Goal: Task Accomplishment & Management: Manage account settings

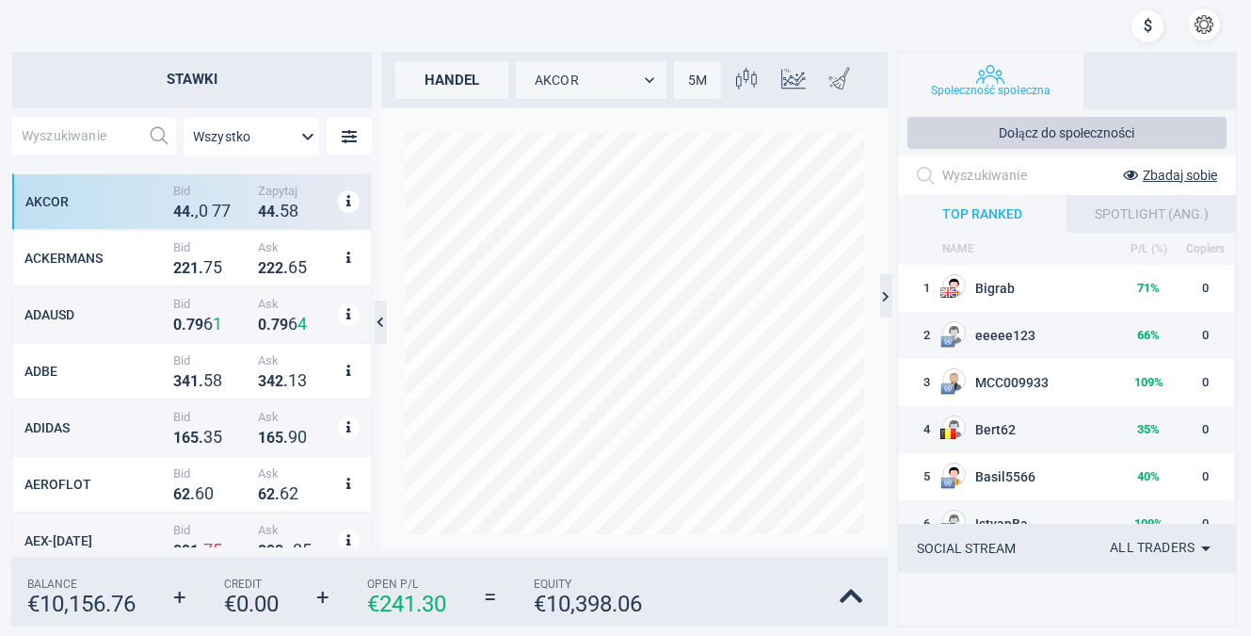
scroll to position [359, 344]
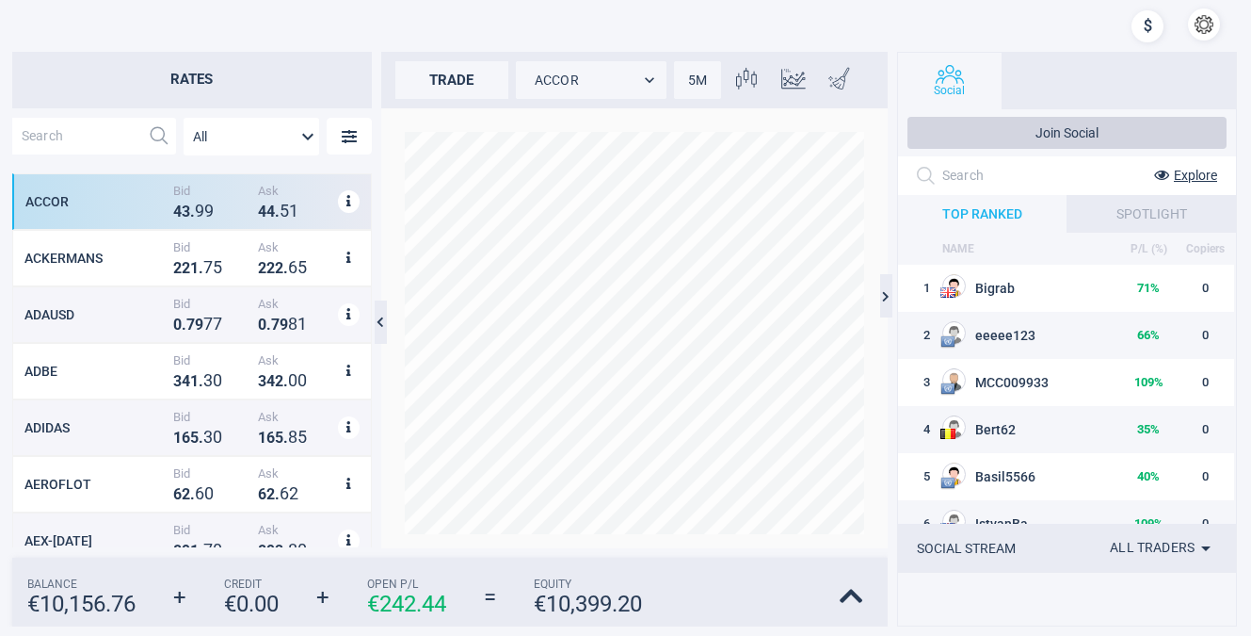
scroll to position [359, 344]
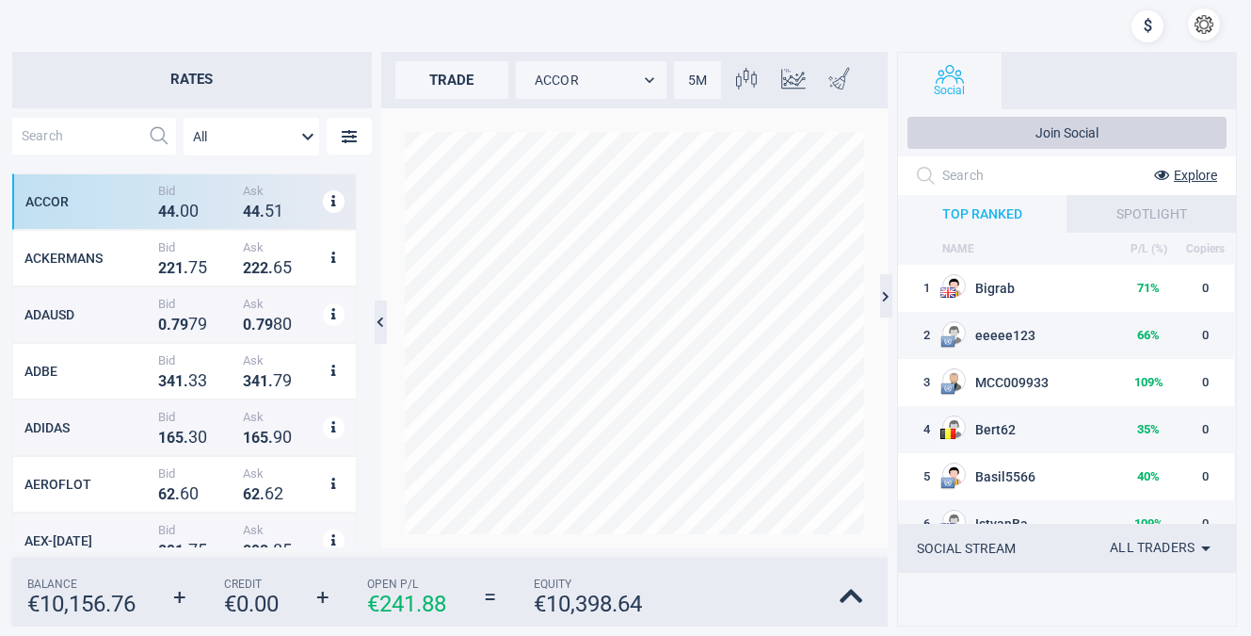
scroll to position [359, 344]
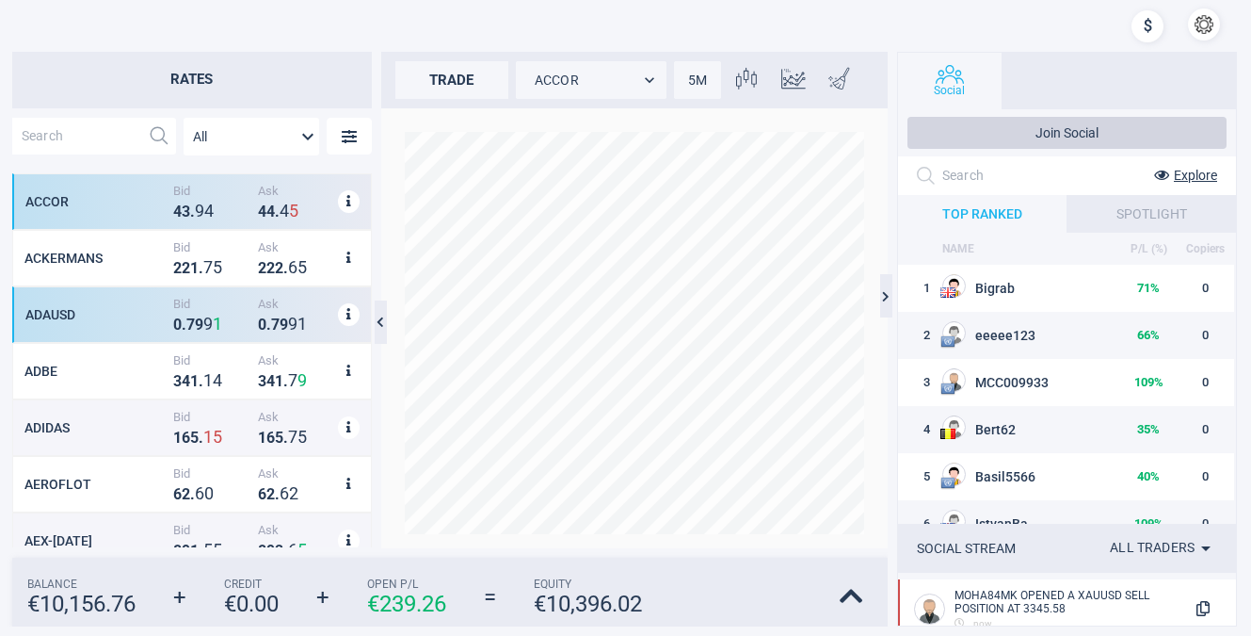
click at [80, 322] on div "ADAUSD" at bounding box center [96, 314] width 143 height 15
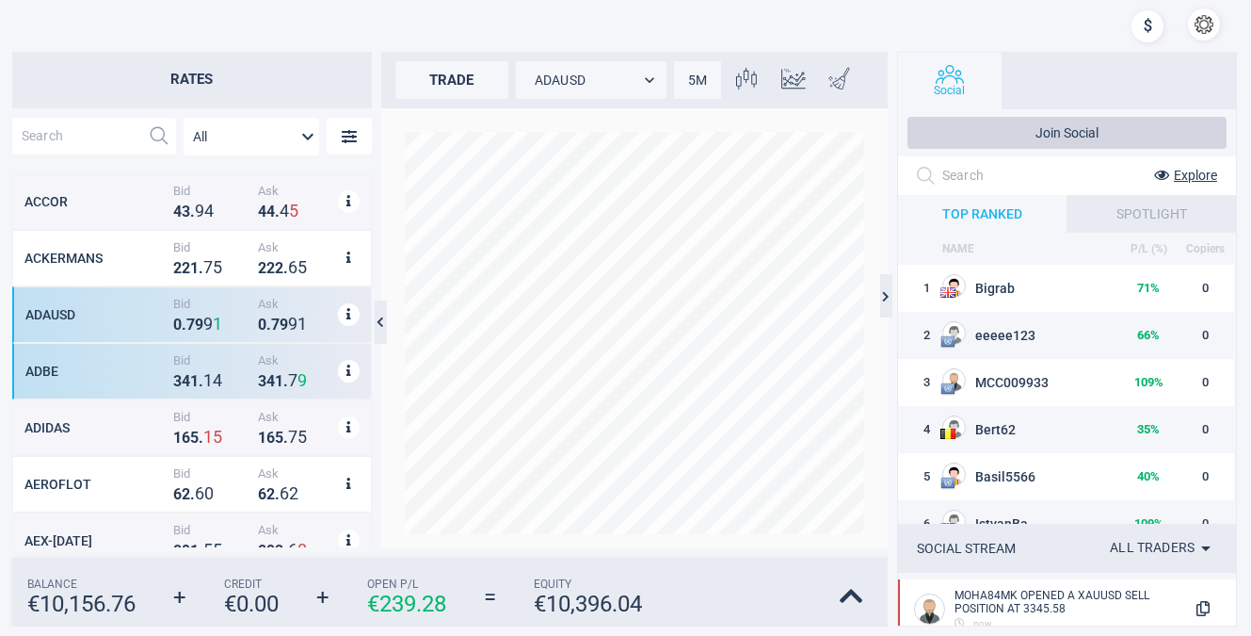
click at [96, 368] on div "ADBE" at bounding box center [96, 370] width 143 height 15
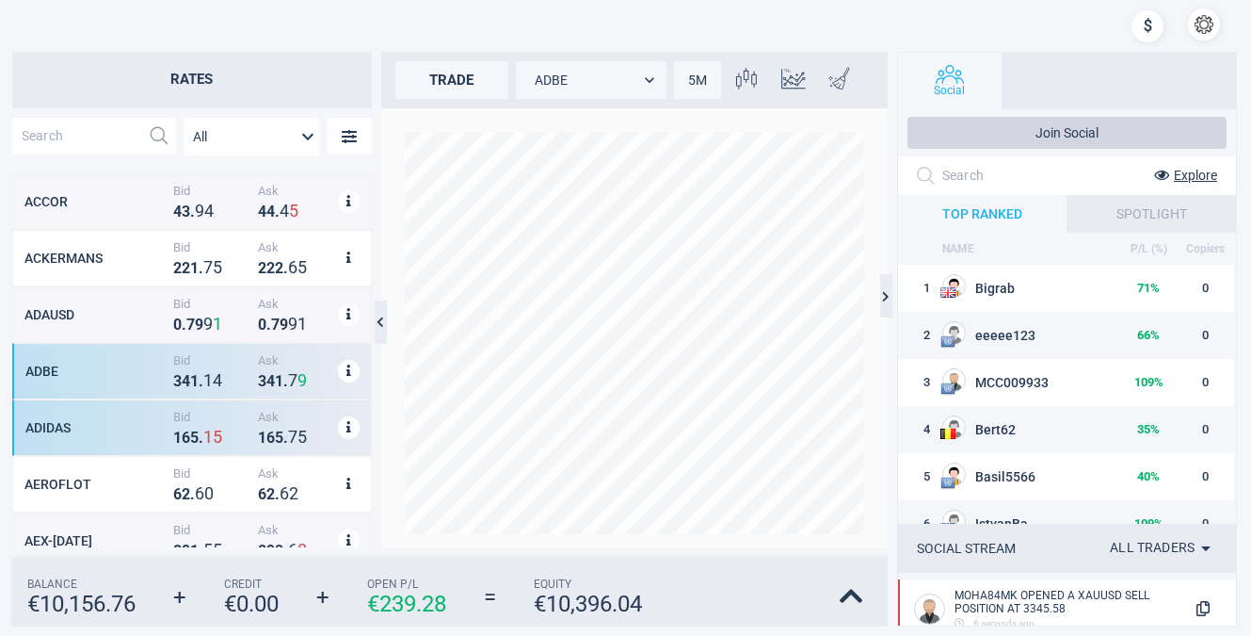
click at [147, 426] on div "ADIDAS" at bounding box center [96, 427] width 143 height 15
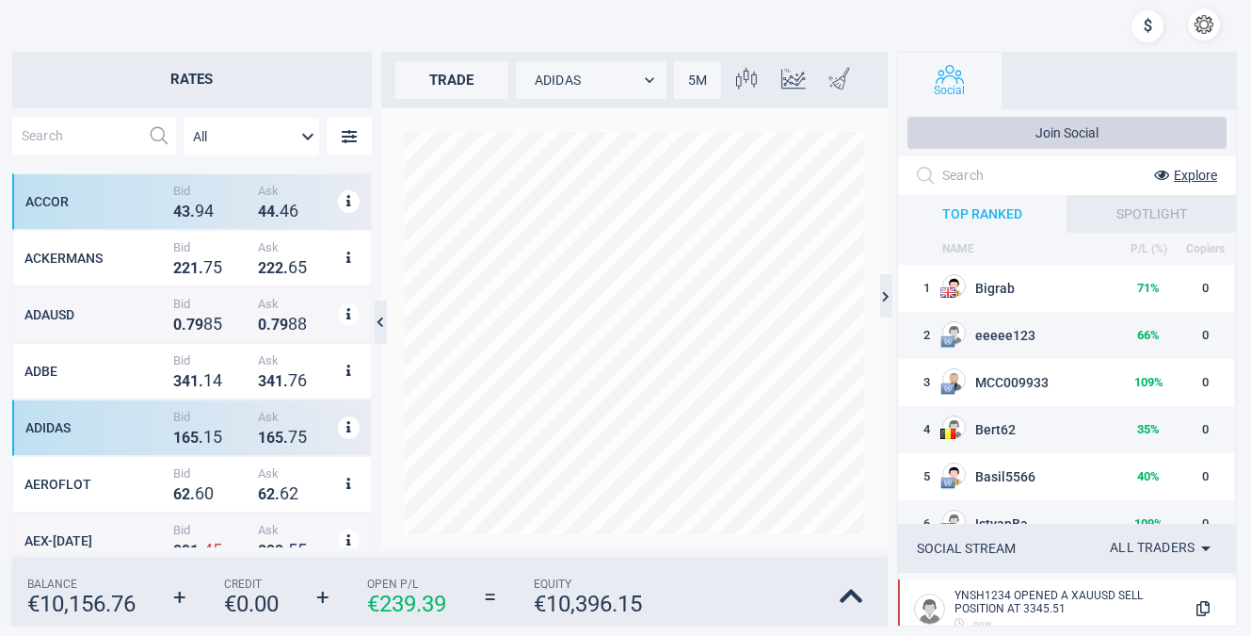
click at [112, 197] on div "ACCOR" at bounding box center [96, 201] width 143 height 15
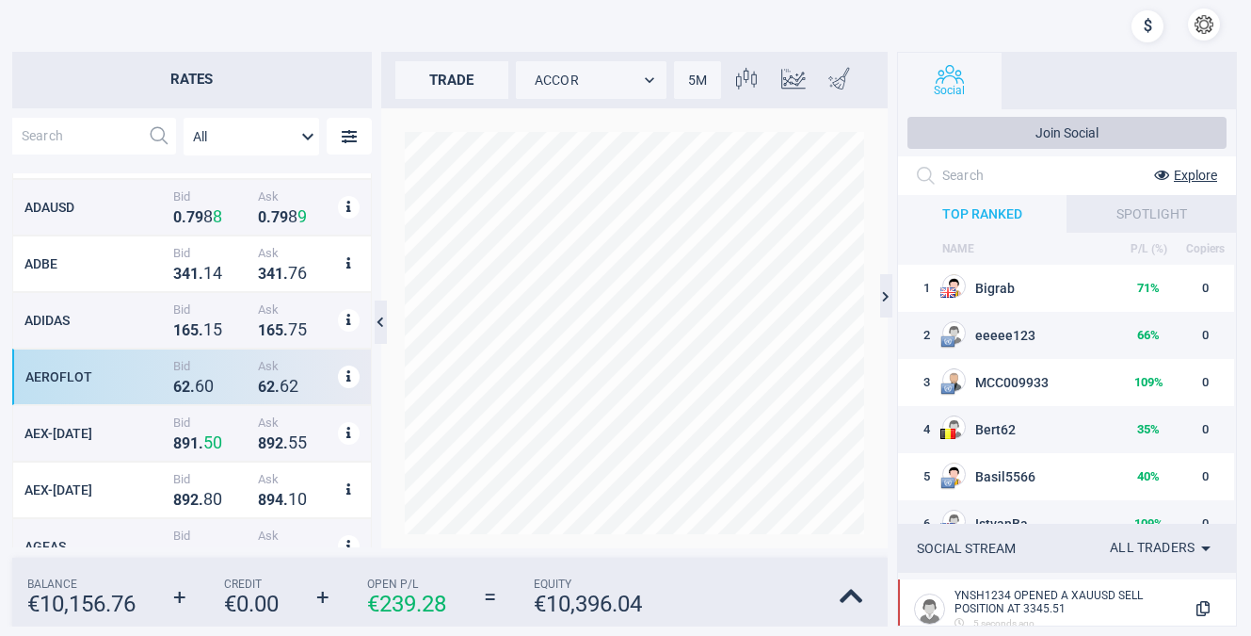
scroll to position [215, 0]
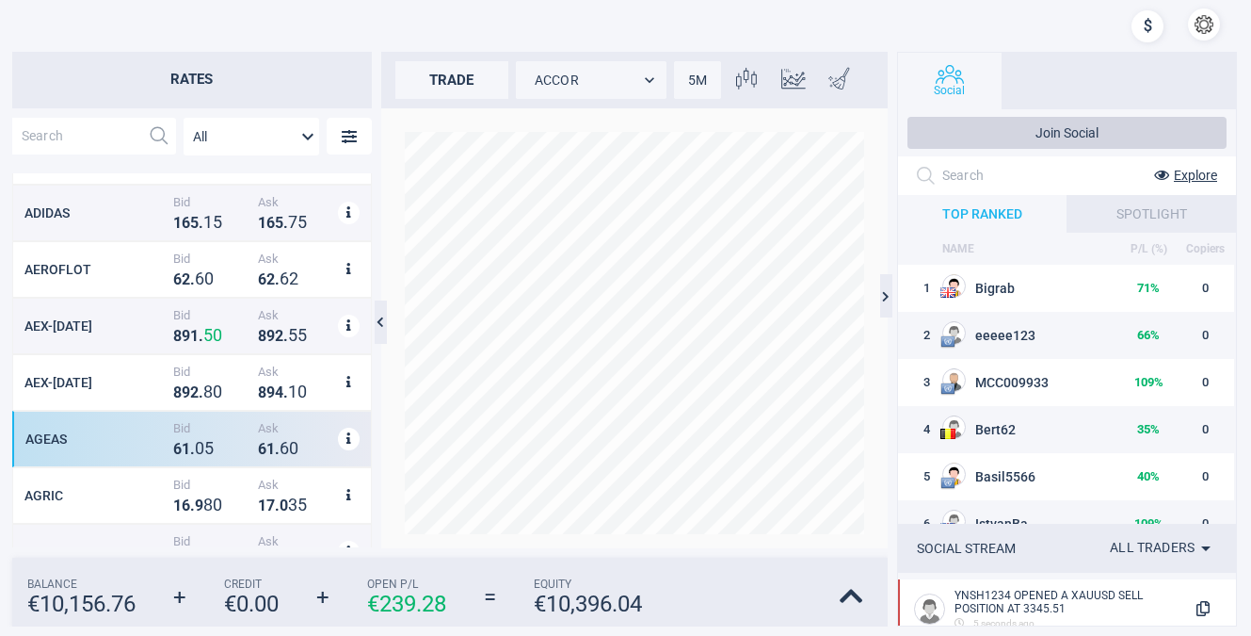
click at [121, 430] on div "AGEAS Bid 6 1 . 0 5 Ask 6 1 . 6 0" at bounding box center [192, 439] width 360 height 56
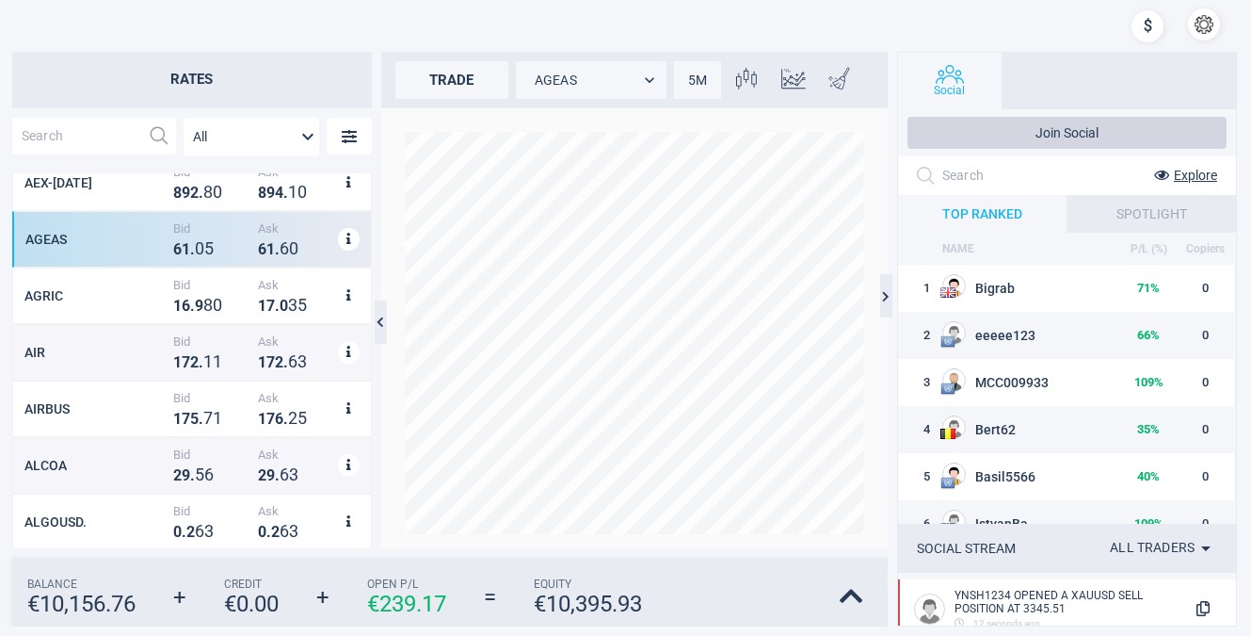
scroll to position [429, 0]
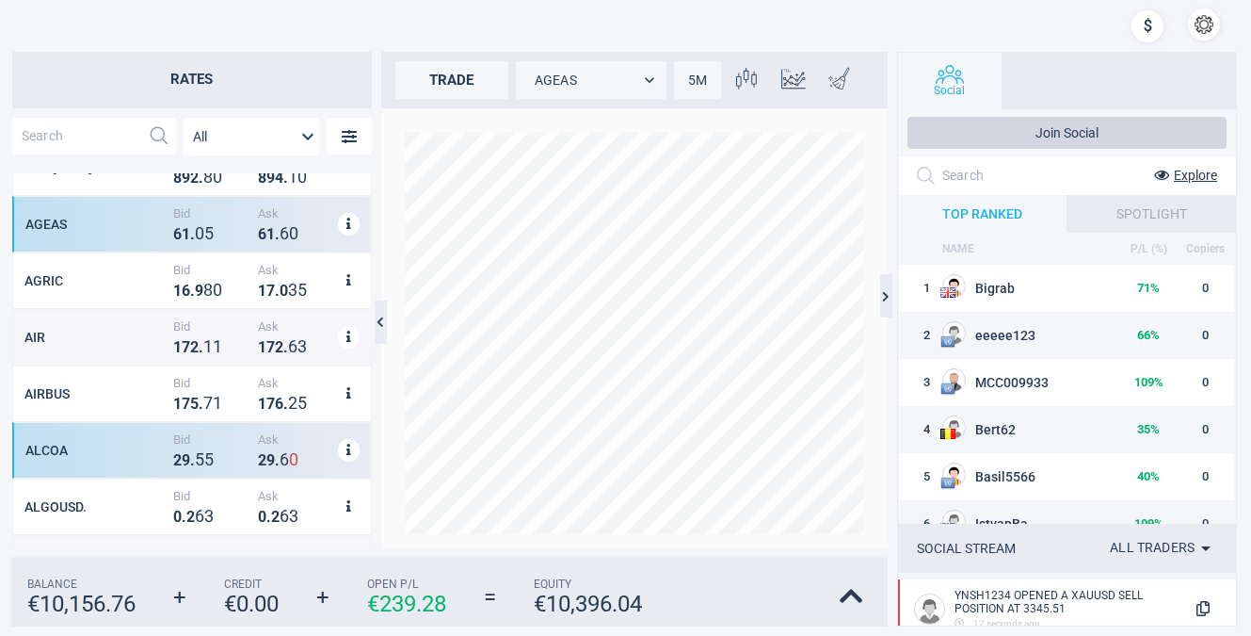
click at [118, 441] on div "ALCOA Bid 2 9 . 5 5 Ask 2 9 . 6 0" at bounding box center [192, 450] width 360 height 56
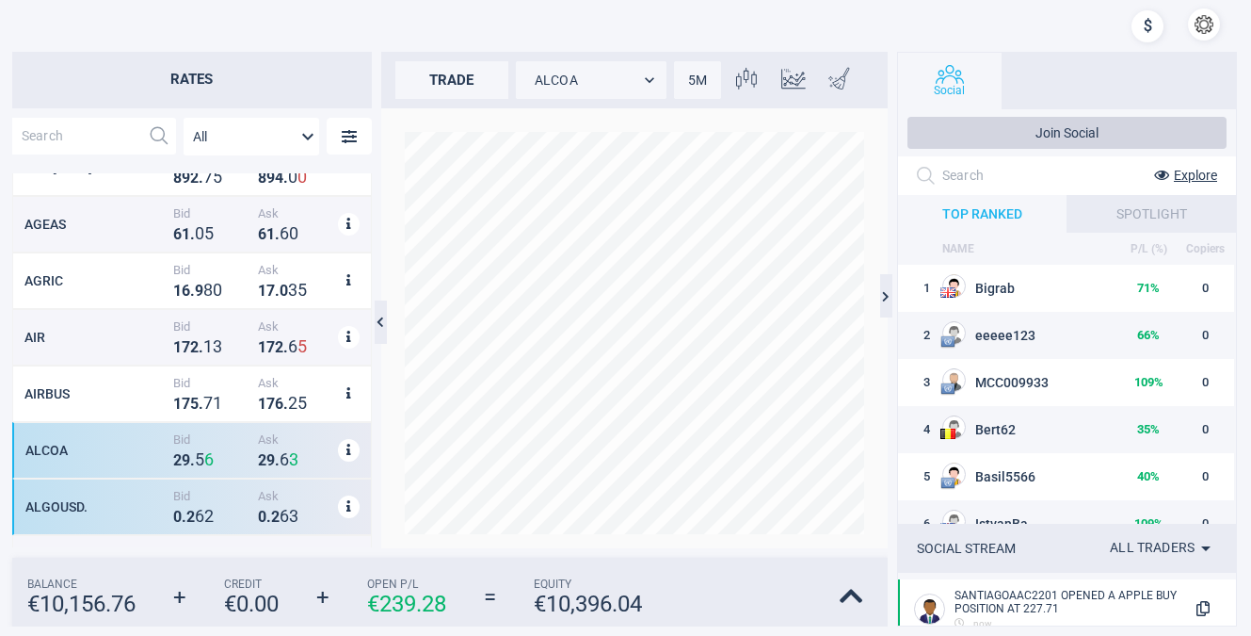
click at [116, 496] on div "ALGOUSD. Bid 0 . 2 6 2 Ask 0 . 2 6 3" at bounding box center [192, 506] width 360 height 56
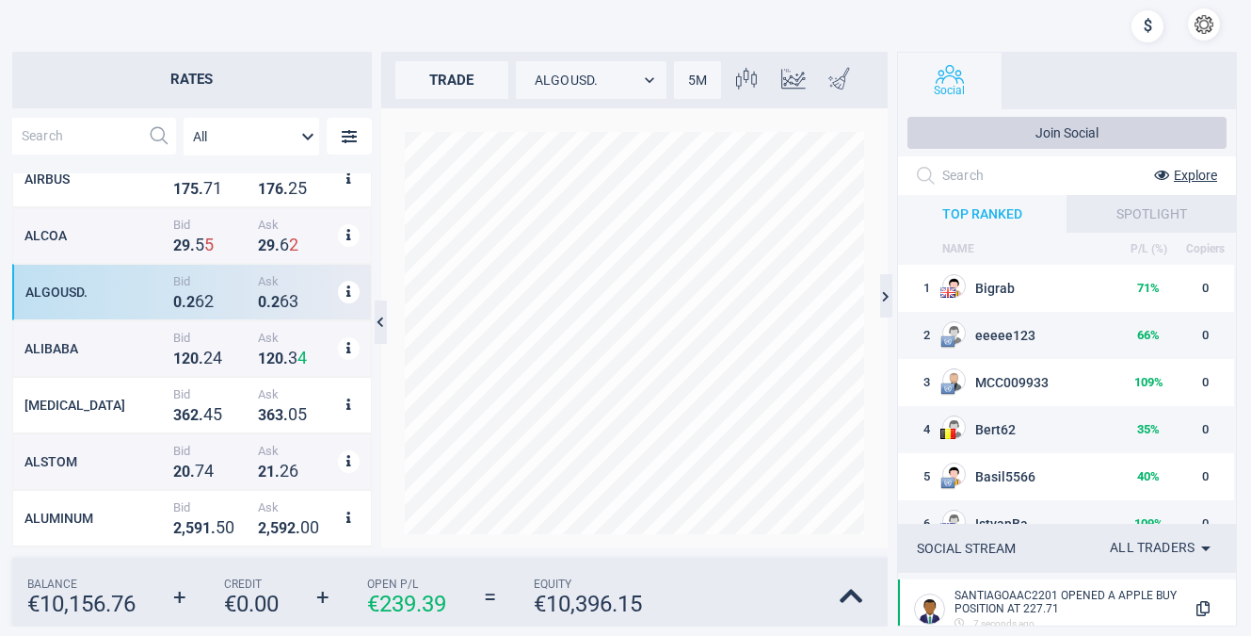
scroll to position [751, 0]
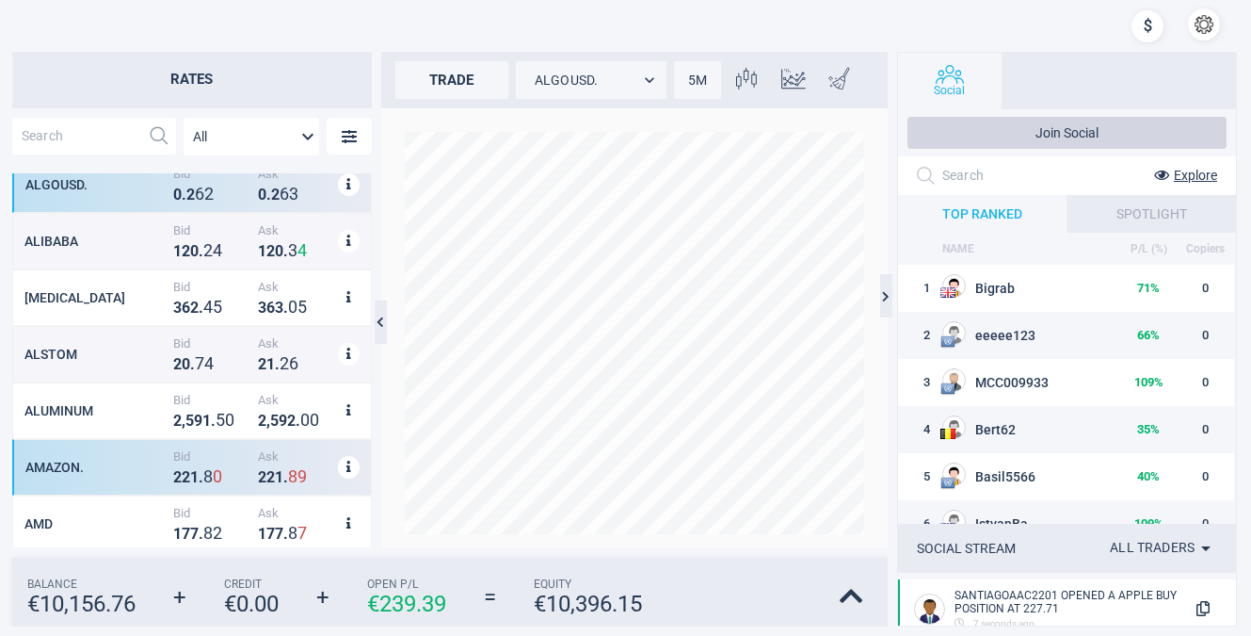
click at [111, 464] on div "AMAZON." at bounding box center [96, 466] width 143 height 15
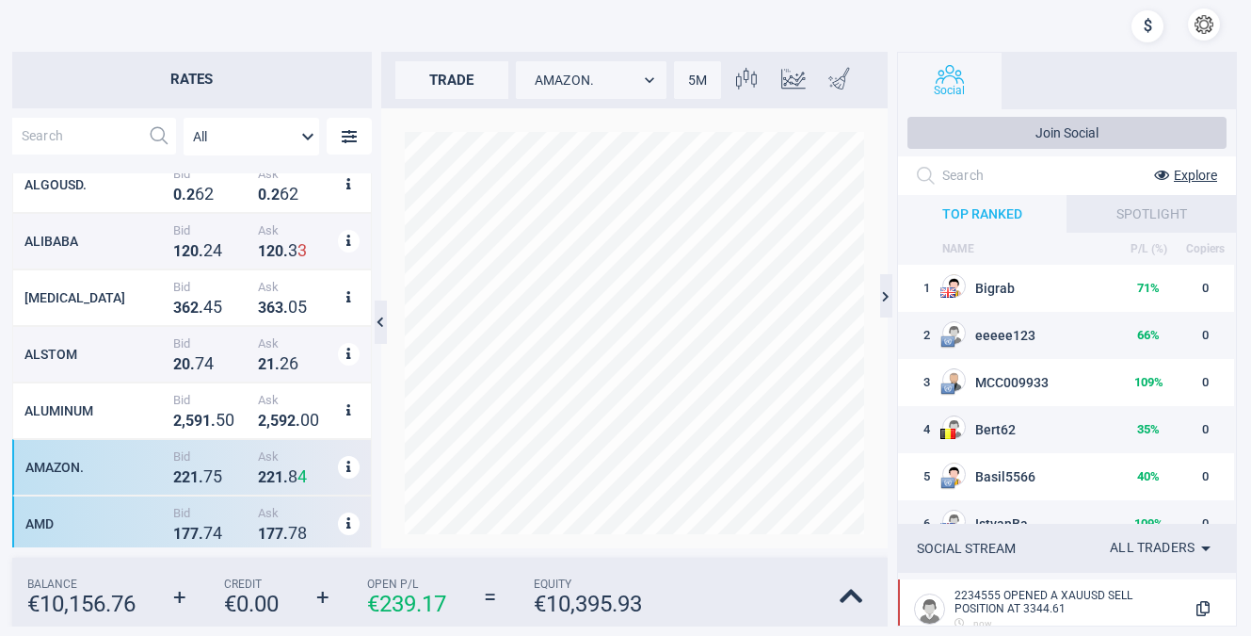
click at [107, 515] on div "AMD Bid 1 7 7 . 7 4 Ask 1 7 7 . 7 8" at bounding box center [192, 523] width 360 height 56
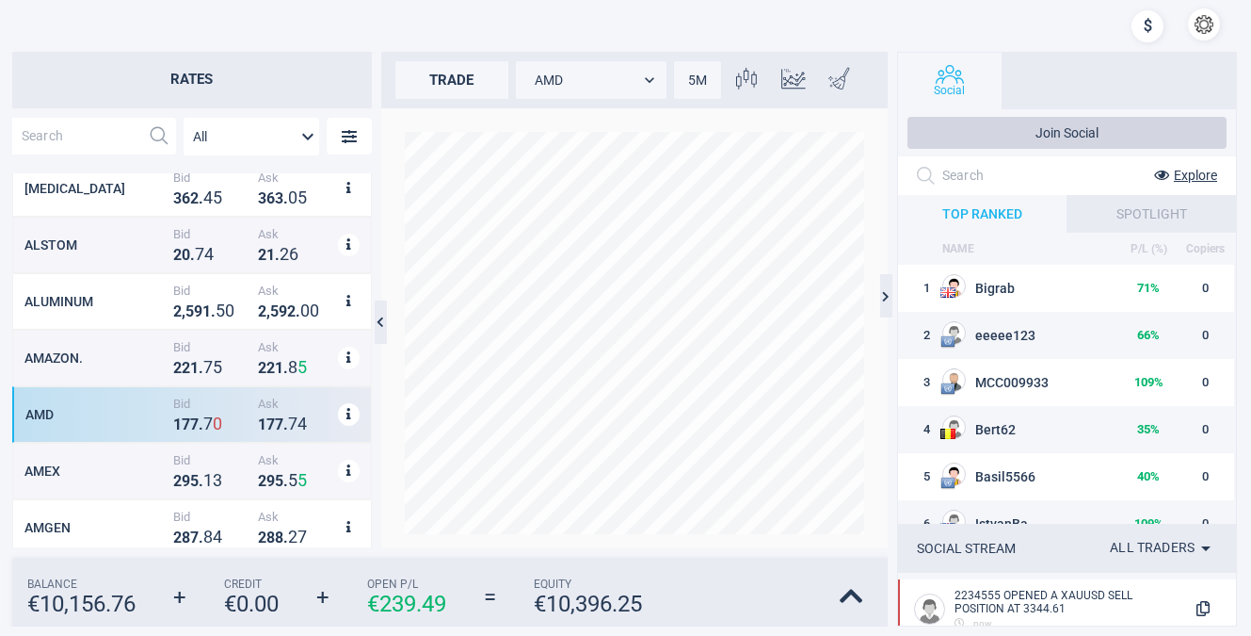
scroll to position [966, 0]
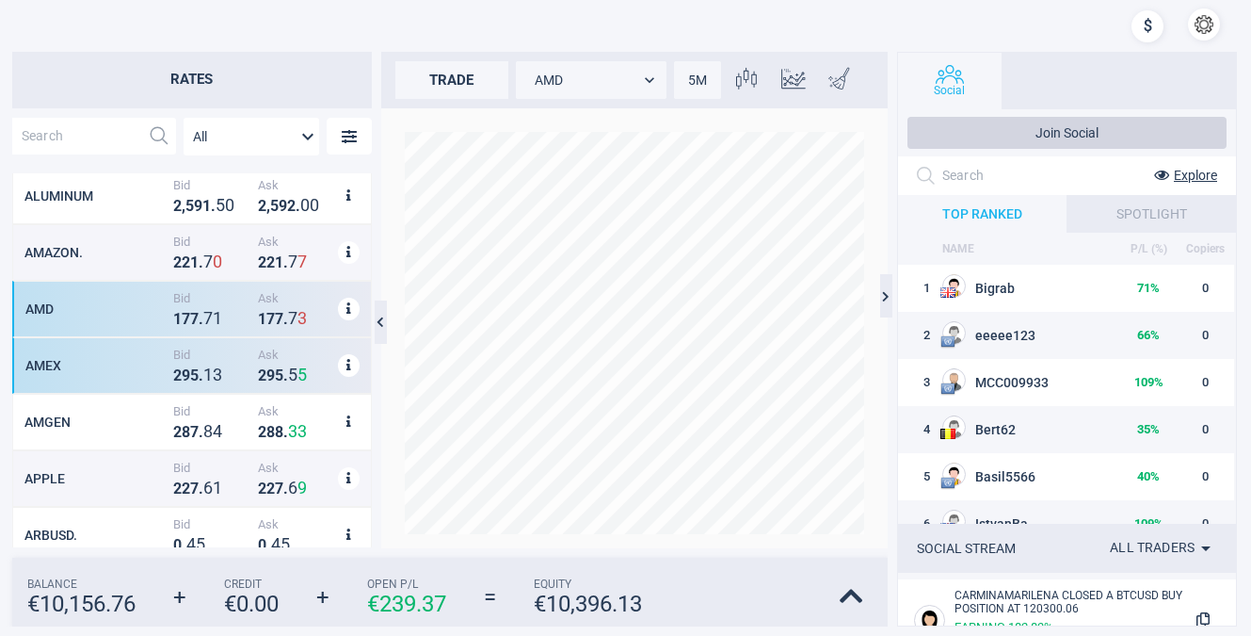
click at [121, 359] on div "AMEX" at bounding box center [96, 365] width 143 height 15
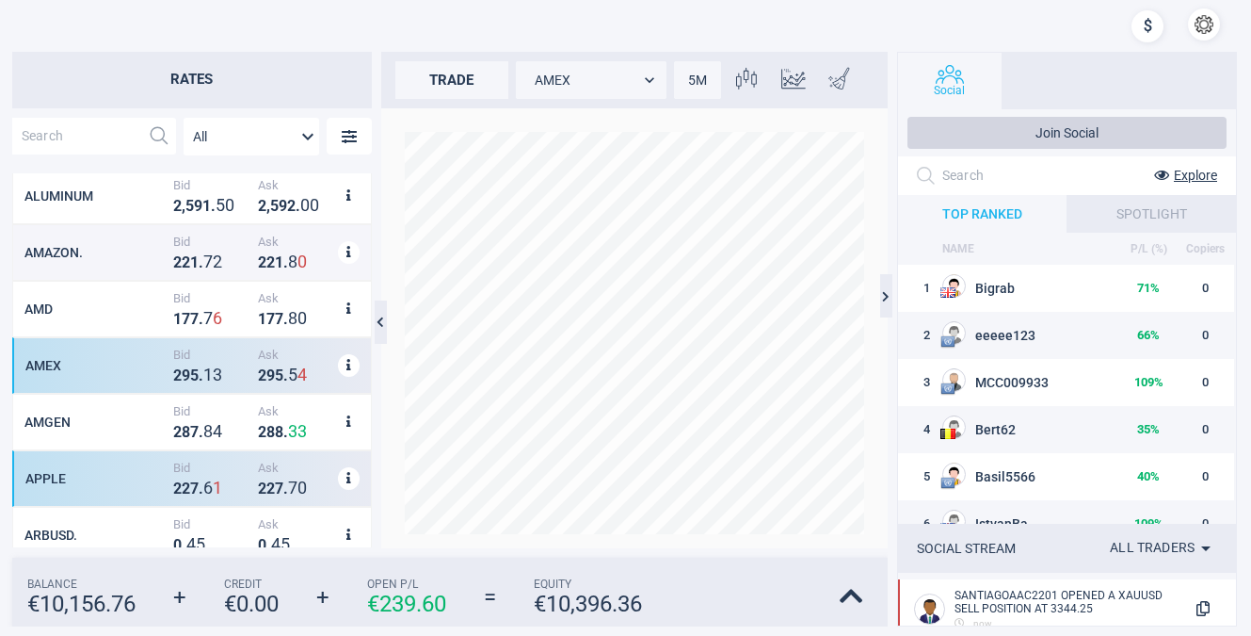
click at [121, 477] on div "APPLE" at bounding box center [96, 478] width 143 height 15
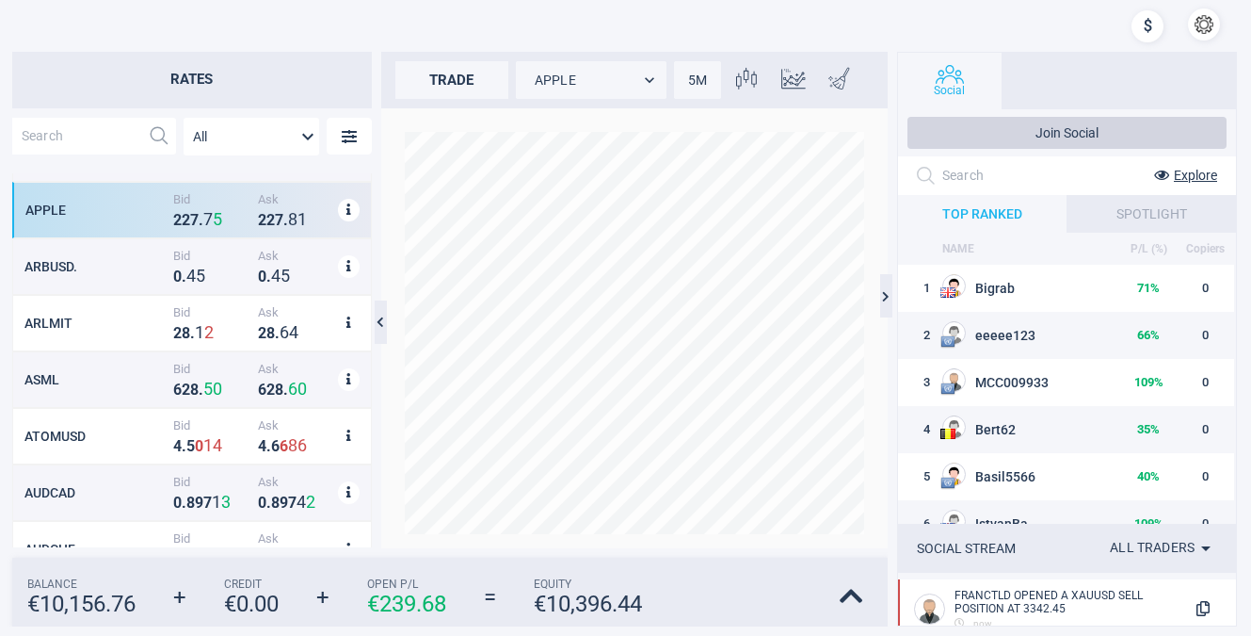
scroll to position [1288, 0]
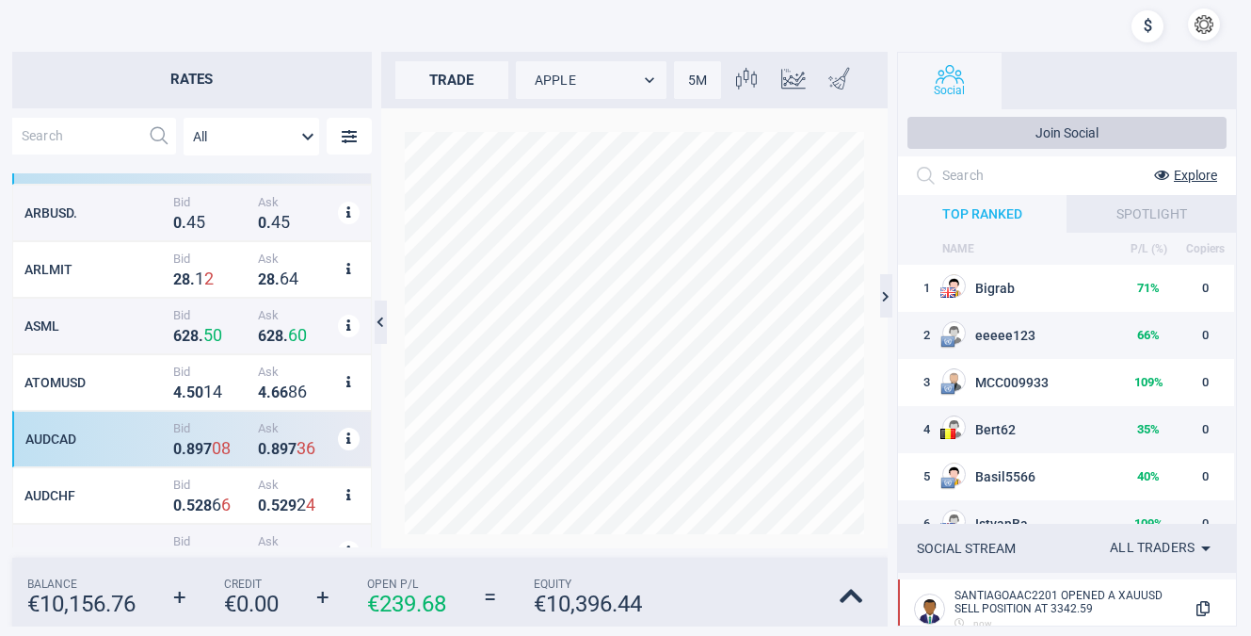
click at [92, 439] on div "AUDCAD" at bounding box center [96, 438] width 143 height 15
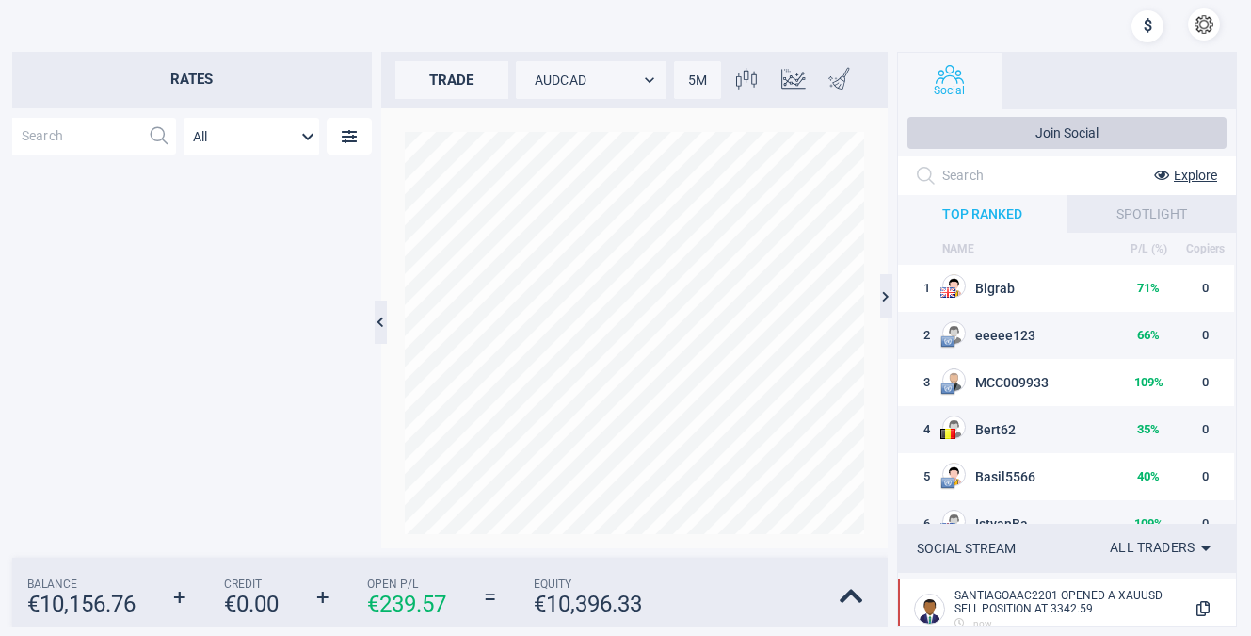
scroll to position [7554, 0]
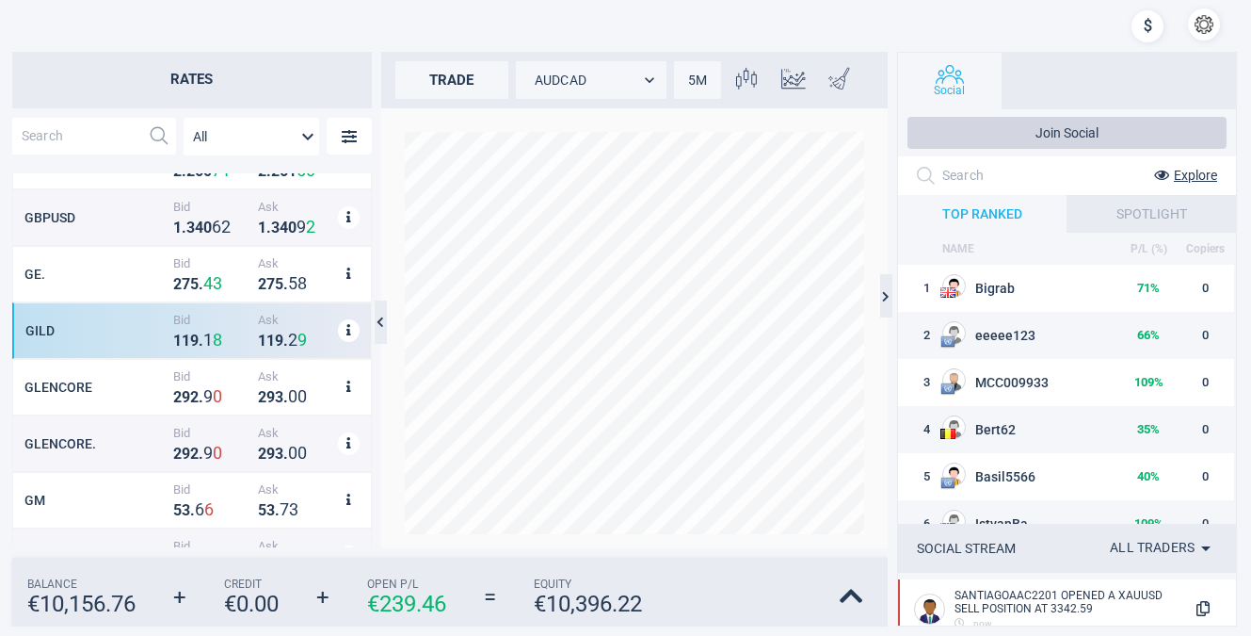
click at [169, 318] on div "Bid 1 1 9 . 1 8" at bounding box center [211, 331] width 85 height 37
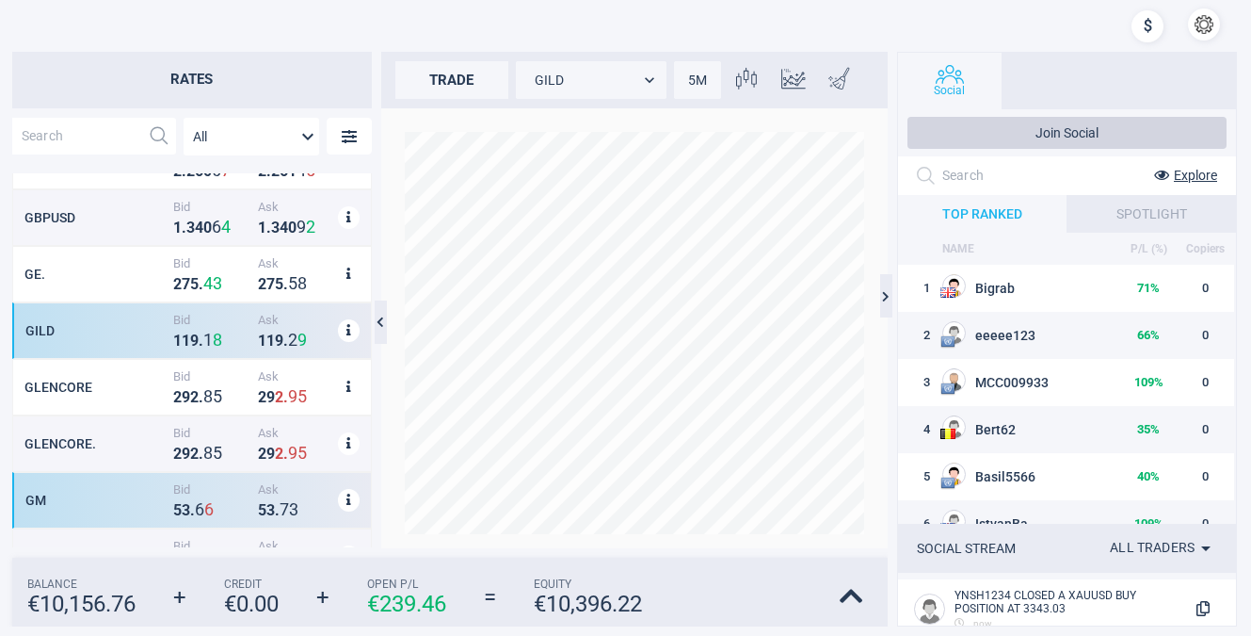
click at [144, 498] on div "GM" at bounding box center [96, 499] width 143 height 15
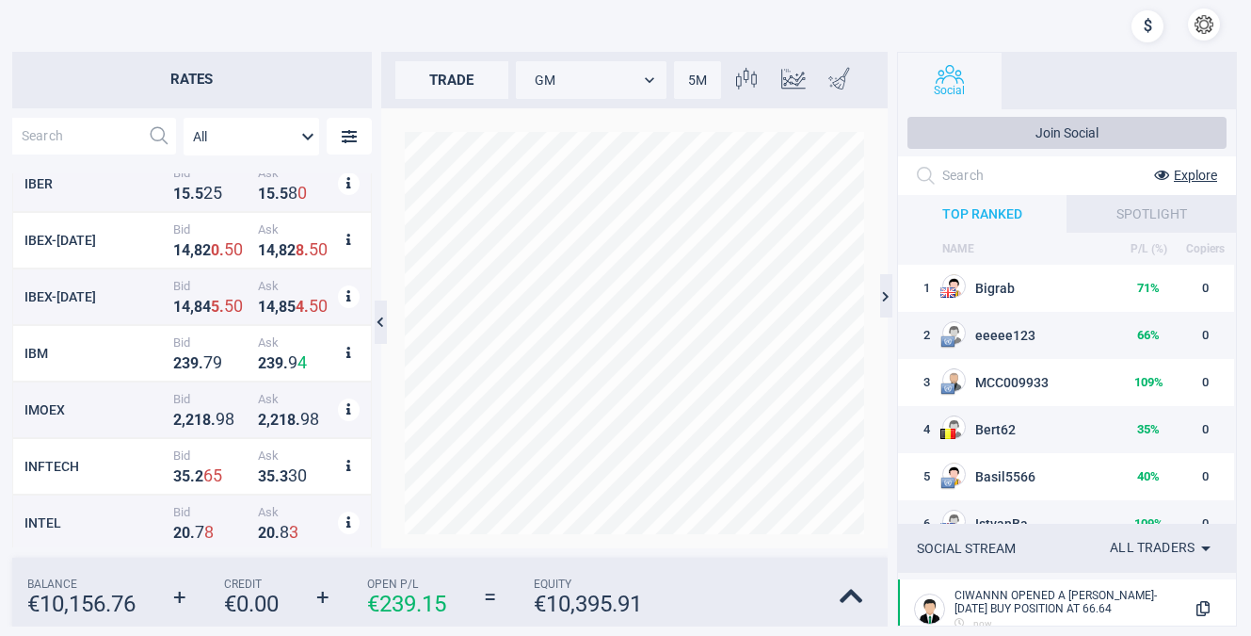
scroll to position [8544, 0]
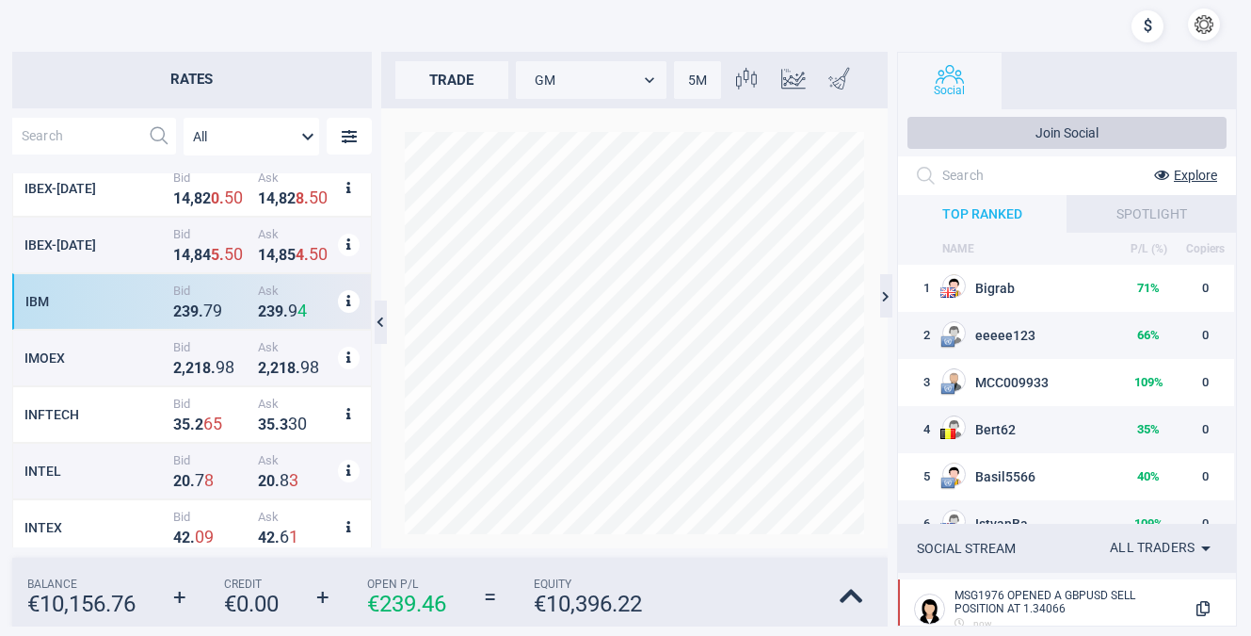
click at [105, 291] on div "IBM Bid 2 3 9 . 7 9 Ask 2 3 9 . 9 4" at bounding box center [192, 301] width 360 height 56
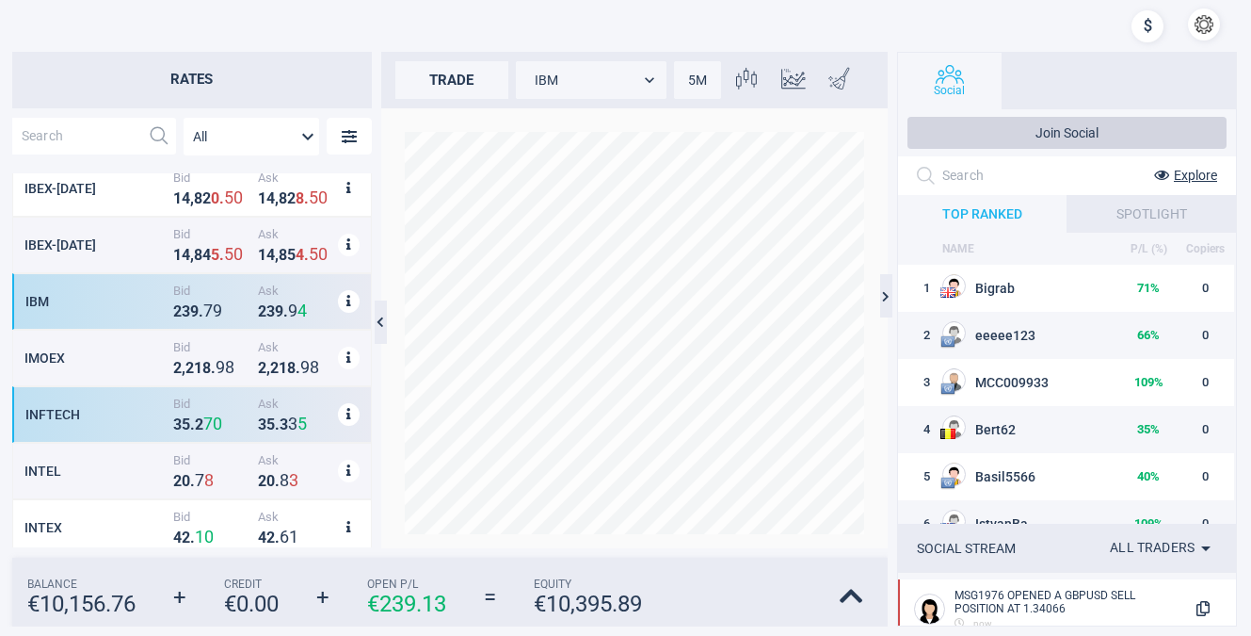
click at [120, 409] on div "INFTECH" at bounding box center [96, 414] width 143 height 15
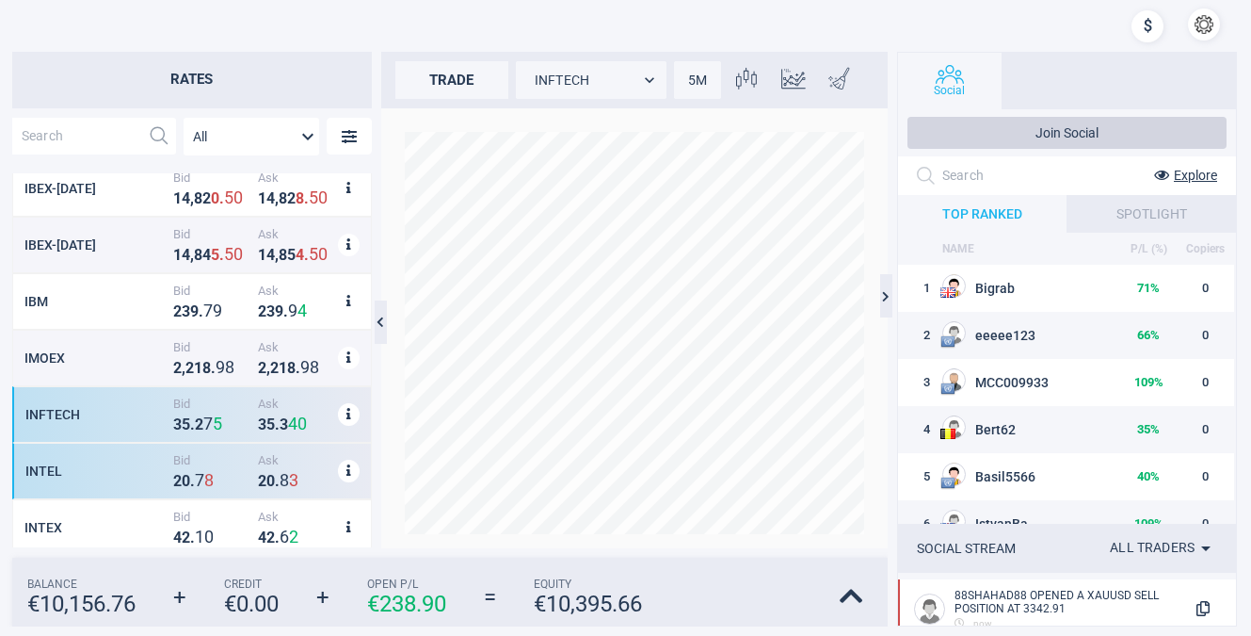
click at [115, 463] on div "INTEL" at bounding box center [96, 470] width 143 height 15
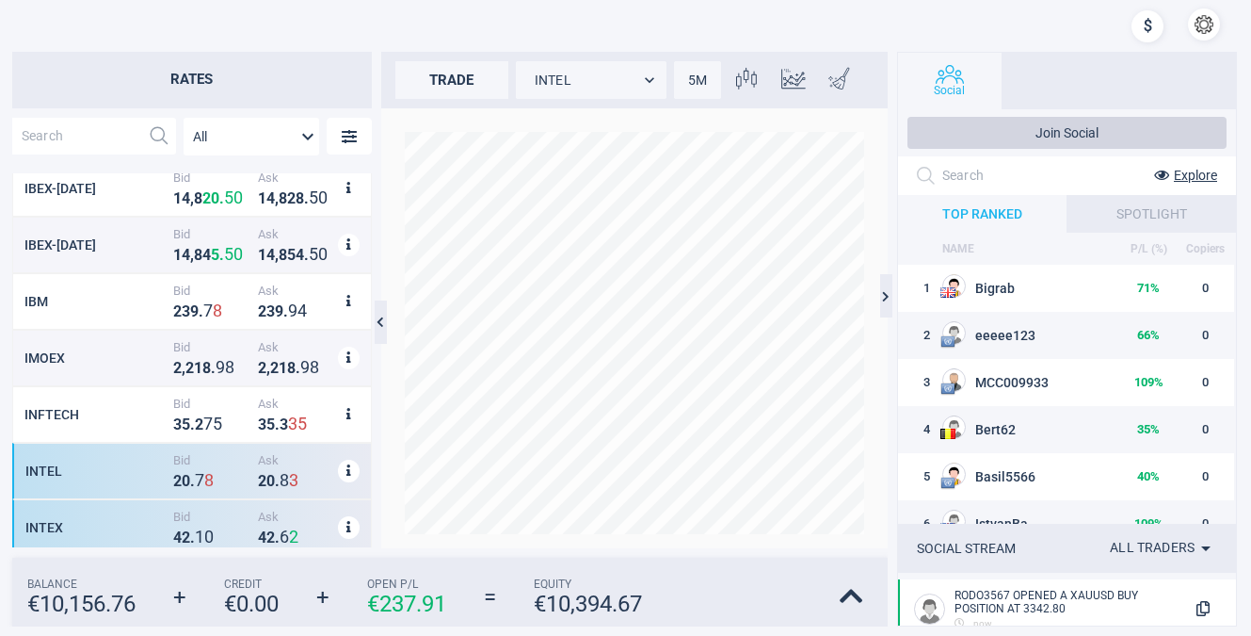
click at [123, 515] on div "INTEX Bid 4 2 . 1 0 Ask 4 2 . 6 2" at bounding box center [192, 527] width 360 height 56
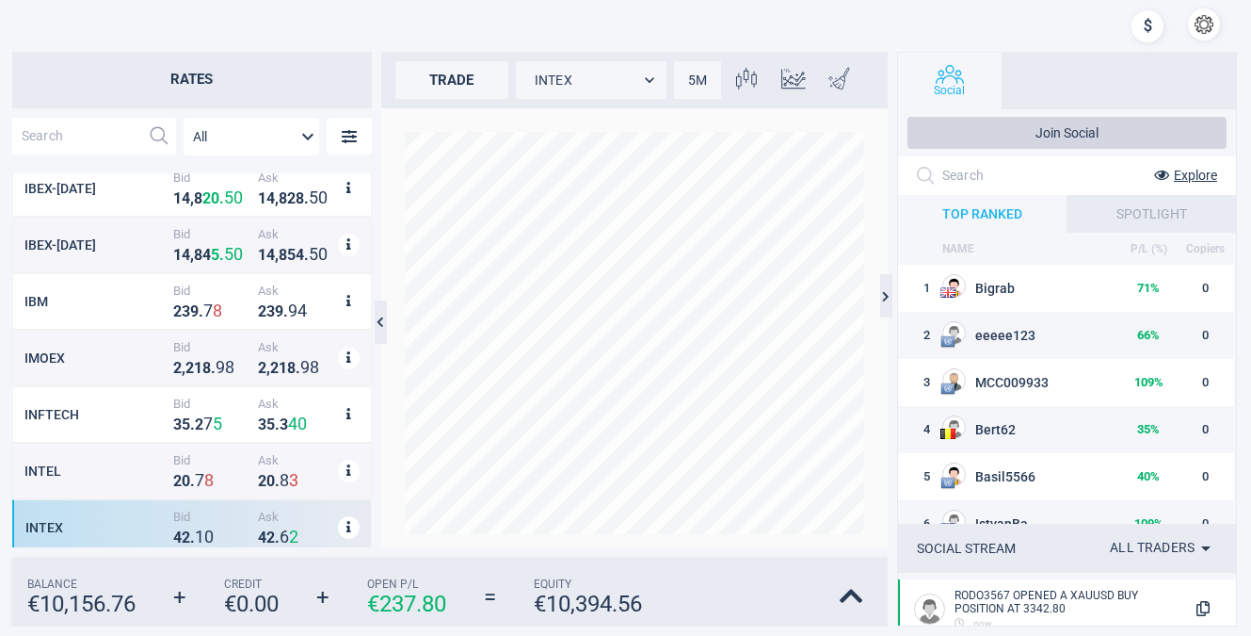
scroll to position [9065, 0]
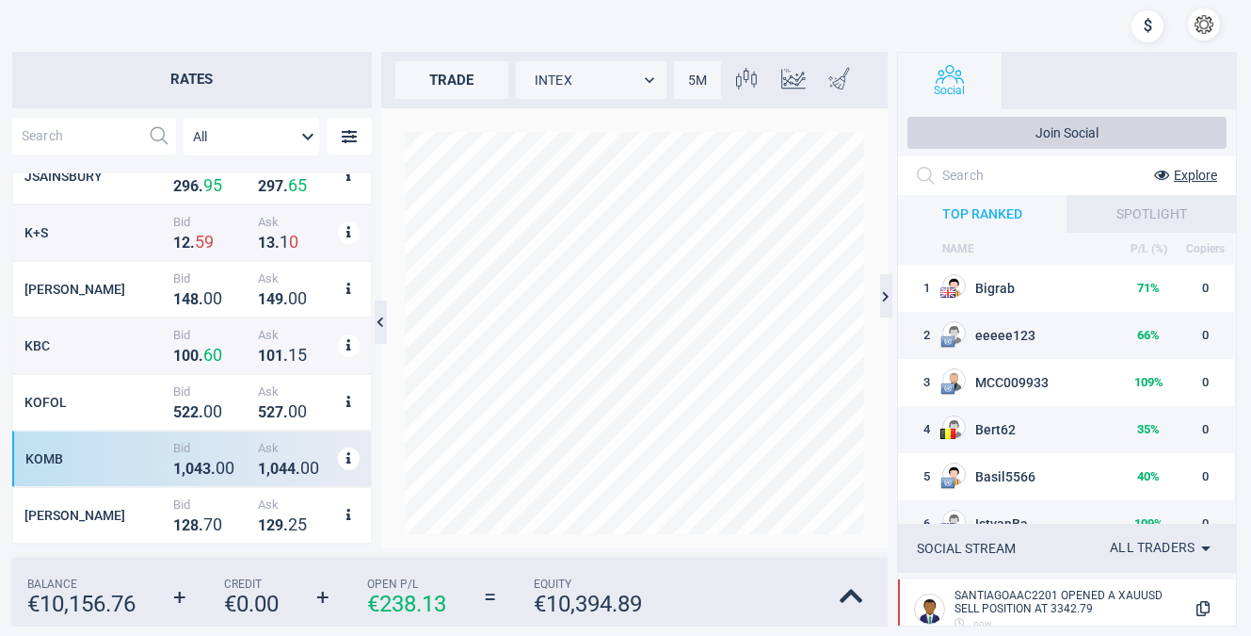
click at [120, 451] on div "KOMB" at bounding box center [96, 458] width 143 height 15
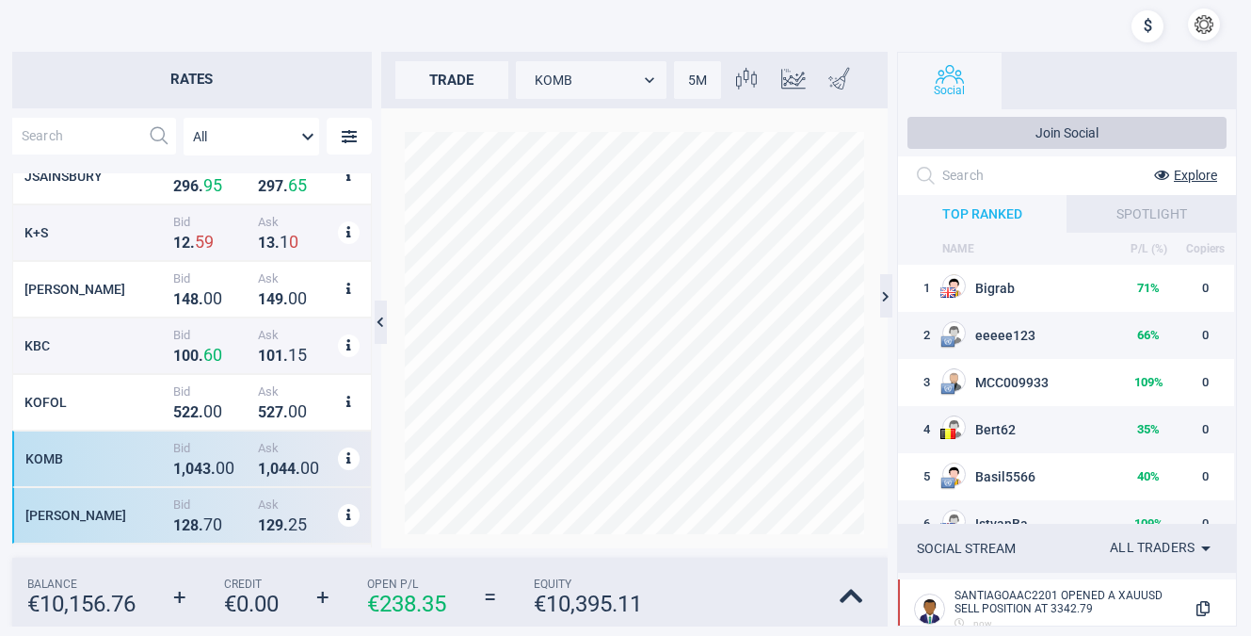
click at [127, 508] on div "LEGRAND" at bounding box center [96, 515] width 143 height 15
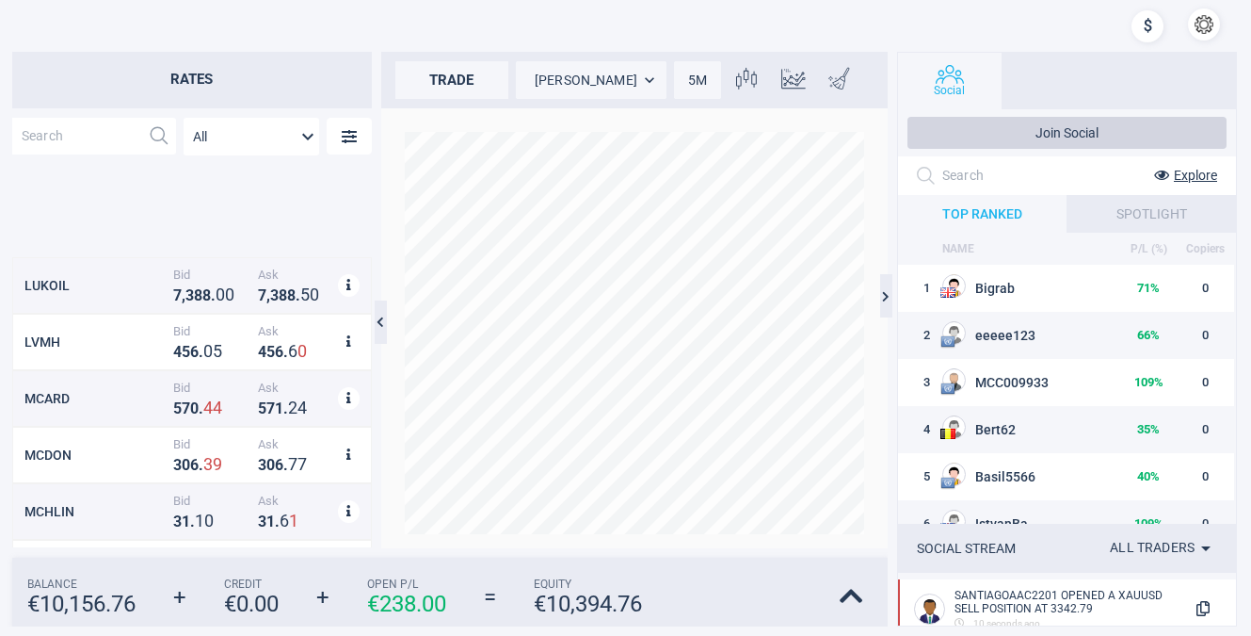
scroll to position [9846, 0]
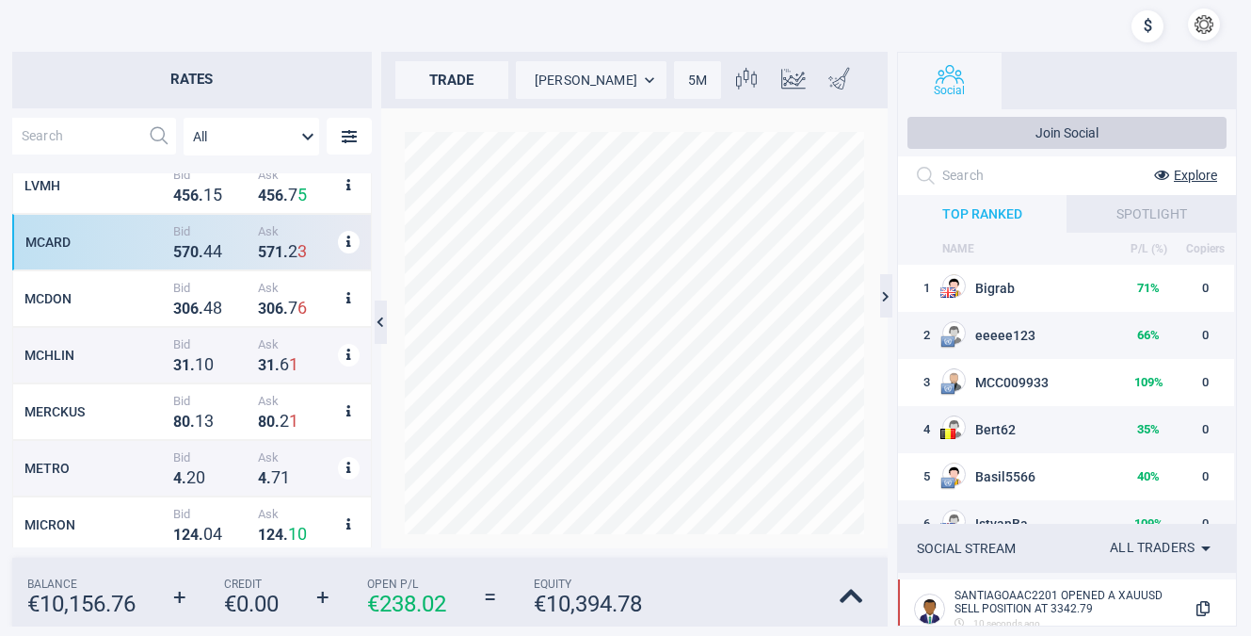
click at [88, 236] on div "MCARD" at bounding box center [96, 241] width 143 height 15
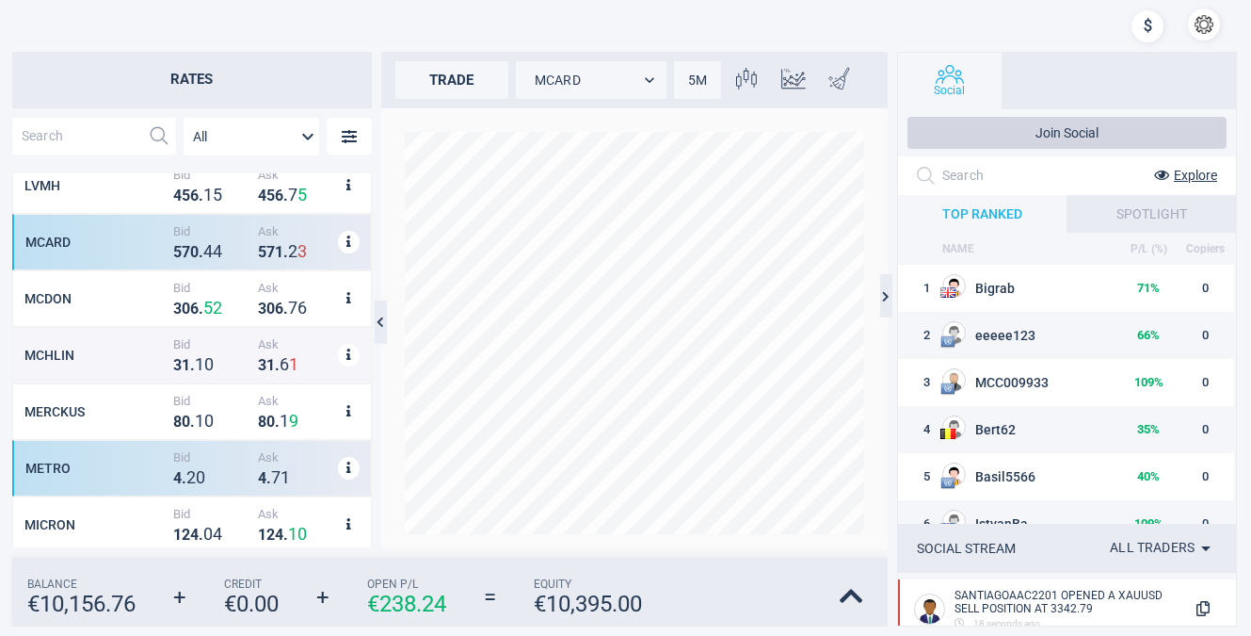
click at [96, 456] on div "METRO Bid 4 . 2 0 Ask 4 . 7 1" at bounding box center [192, 468] width 360 height 56
type input "METRO"
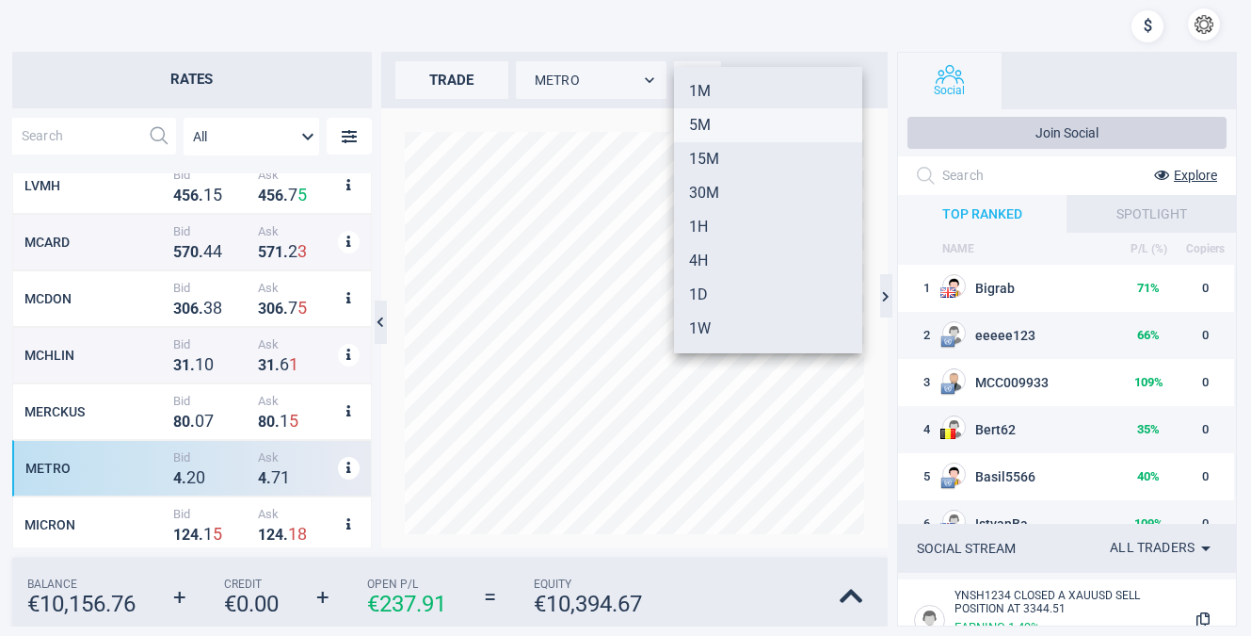
click at [707, 73] on body "Rates All MarketRates.Groups.All LUKOIL Bid 7 , 3 8 8 . 0 0 Ask 7 , 3 8 8 . 5 0…" at bounding box center [625, 318] width 1251 height 636
click at [697, 84] on li "1M" at bounding box center [768, 91] width 188 height 34
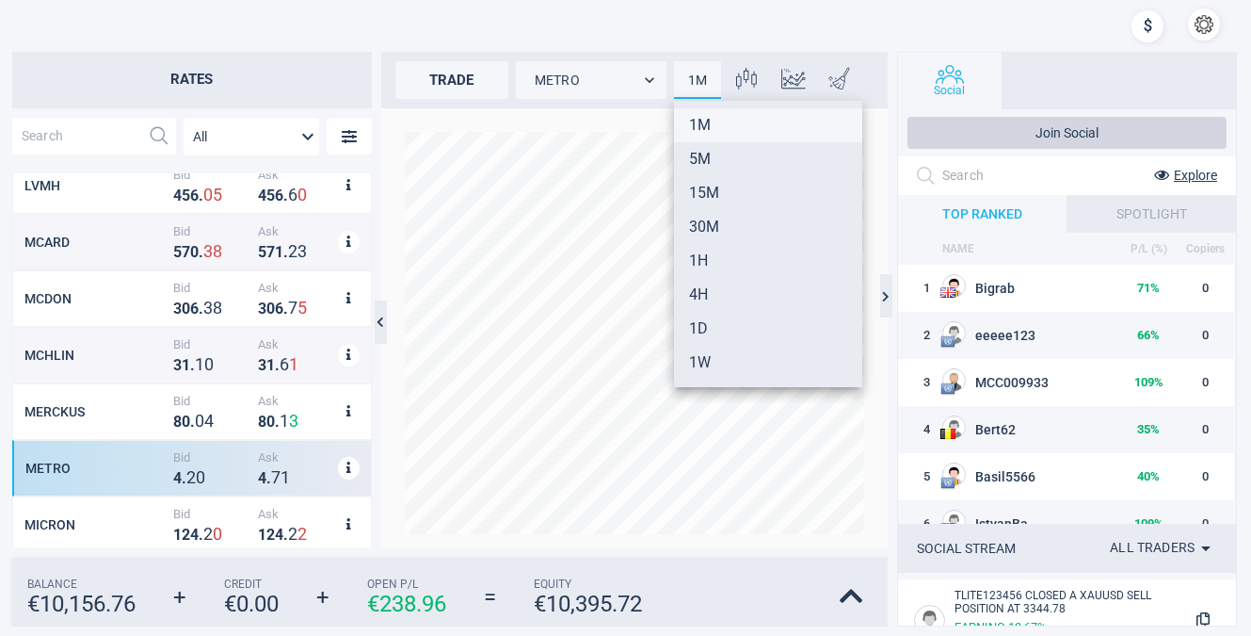
click at [703, 76] on body "Rates All MarketRates.Groups.All LUKOIL Bid 7 , 3 8 8 . 0 0 Ask 7 , 3 8 8 . 5 0…" at bounding box center [625, 318] width 1251 height 636
click at [707, 149] on li "5M" at bounding box center [768, 159] width 188 height 34
type input "5"
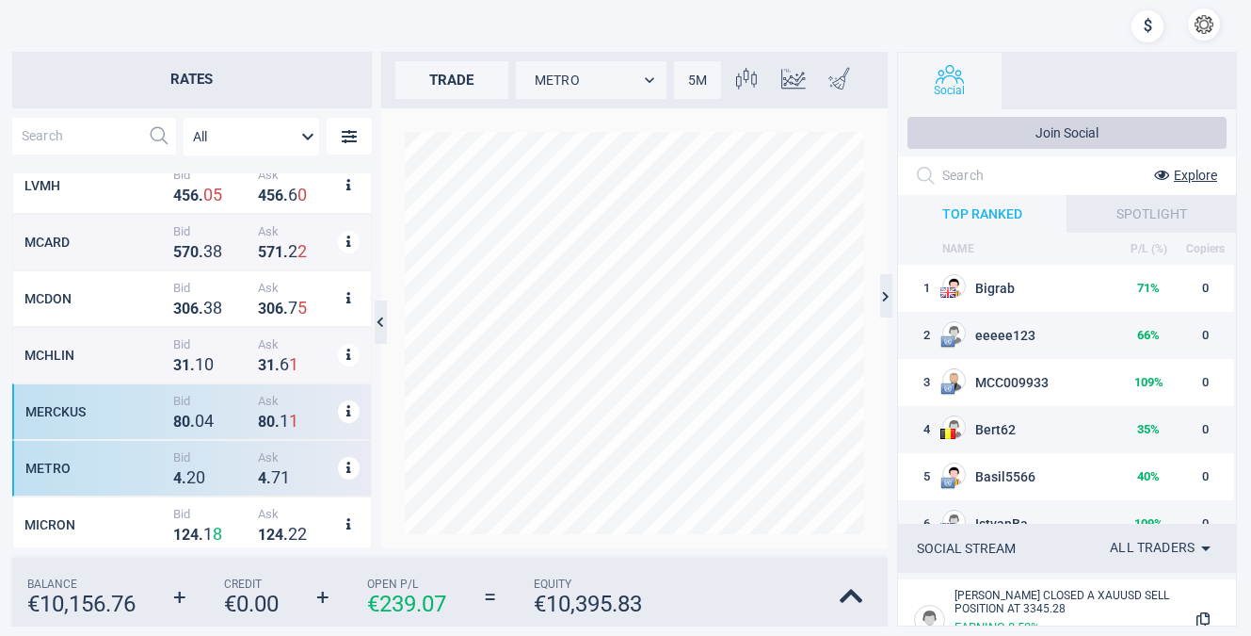
click at [253, 409] on div "Ask 8 0 . 1 1" at bounding box center [295, 412] width 85 height 37
click at [338, 459] on div "grid" at bounding box center [349, 468] width 22 height 23
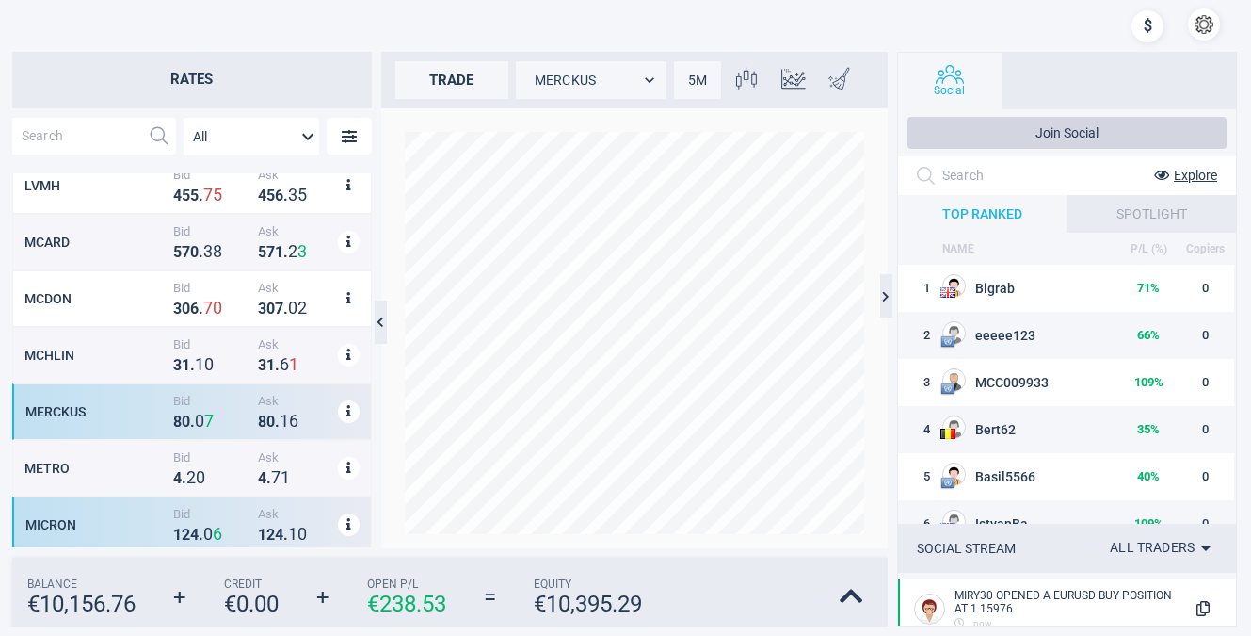
click at [121, 520] on div "MICRON" at bounding box center [96, 524] width 143 height 15
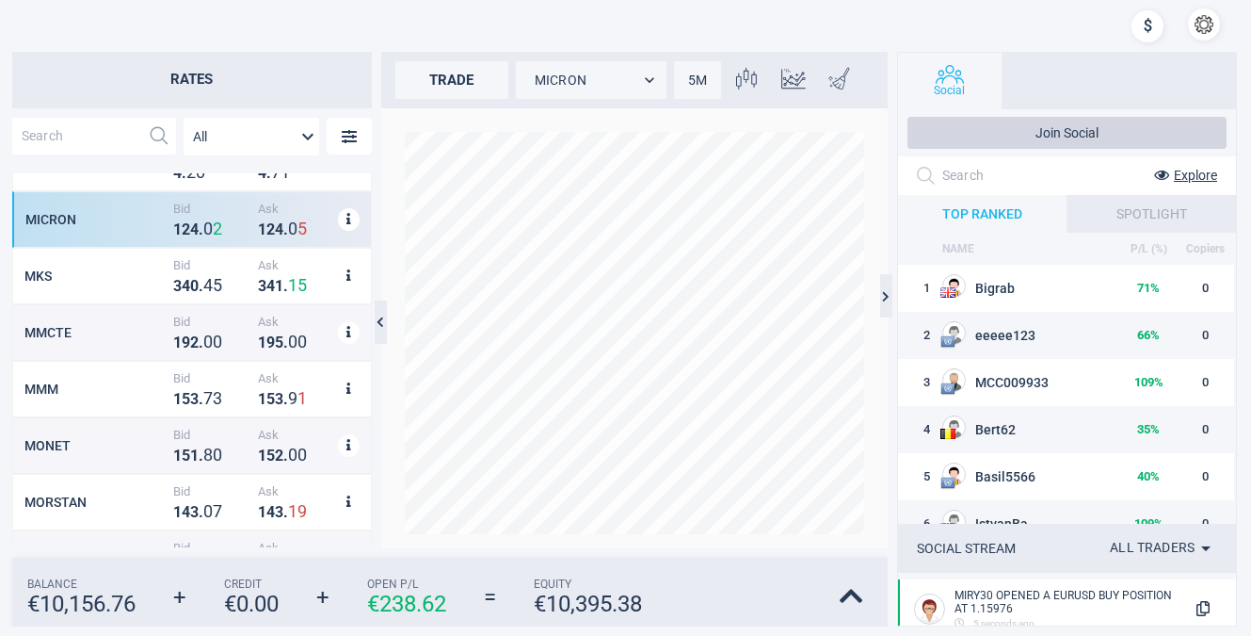
scroll to position [10168, 0]
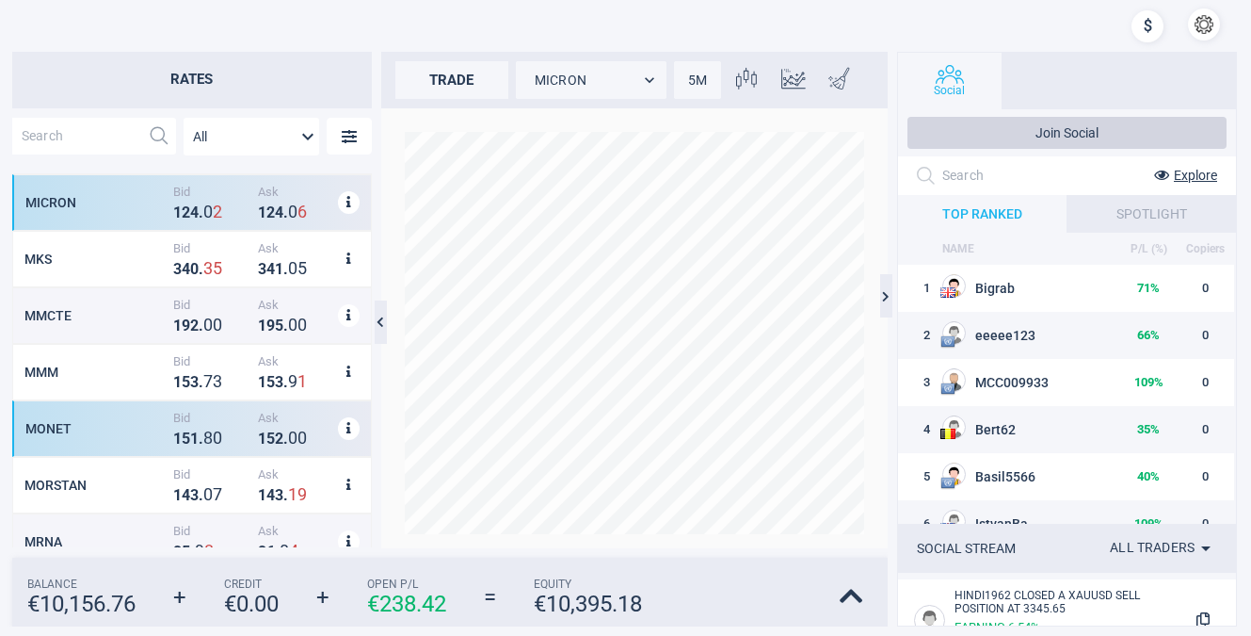
click at [112, 423] on div "MONET" at bounding box center [96, 428] width 143 height 15
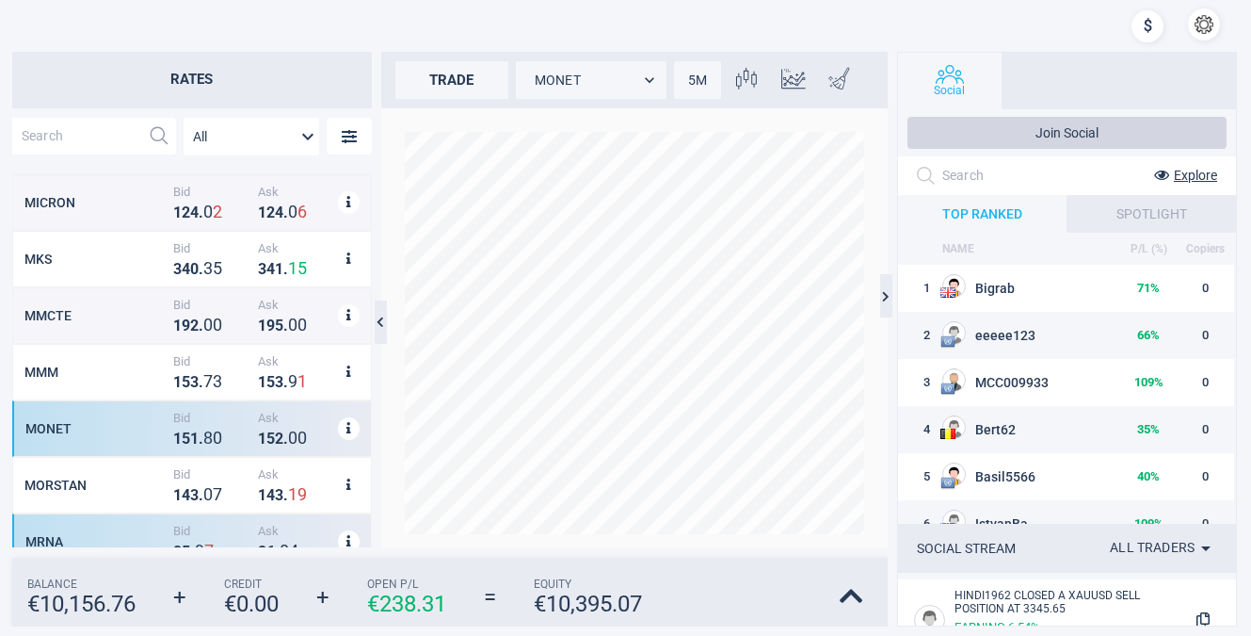
click at [112, 526] on div "MRNA Bid 2 5 . 9 7 Ask 2 6 . 0 4" at bounding box center [192, 541] width 360 height 56
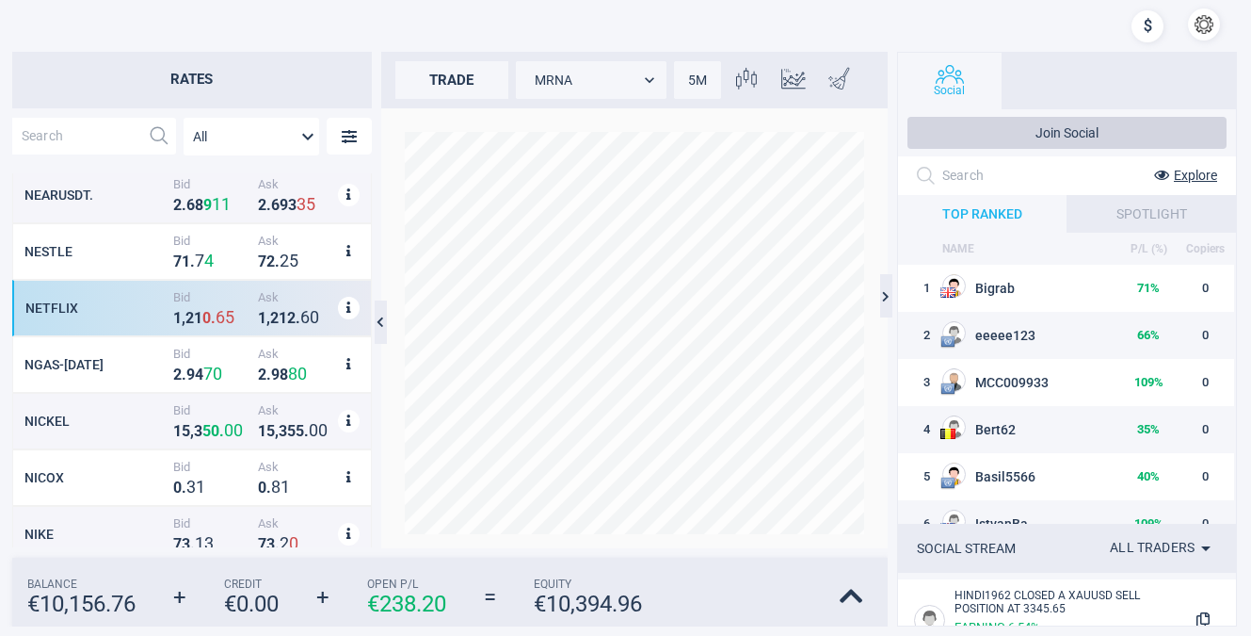
scroll to position [10705, 0]
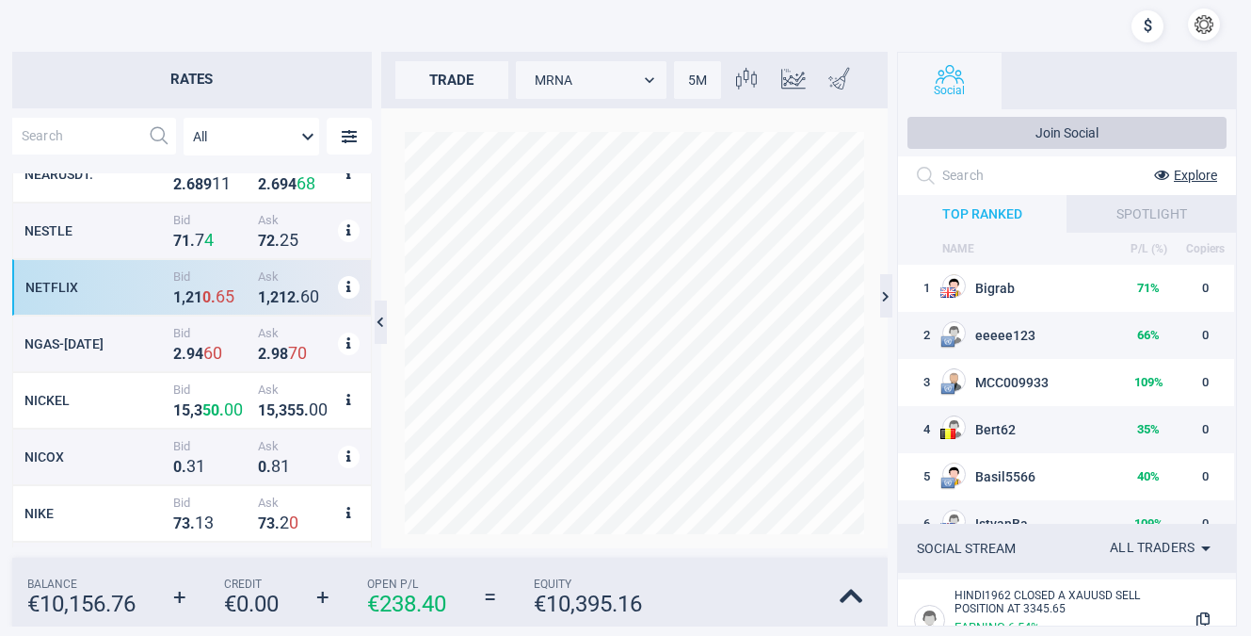
click at [114, 287] on div "NETFLIX" at bounding box center [96, 287] width 143 height 15
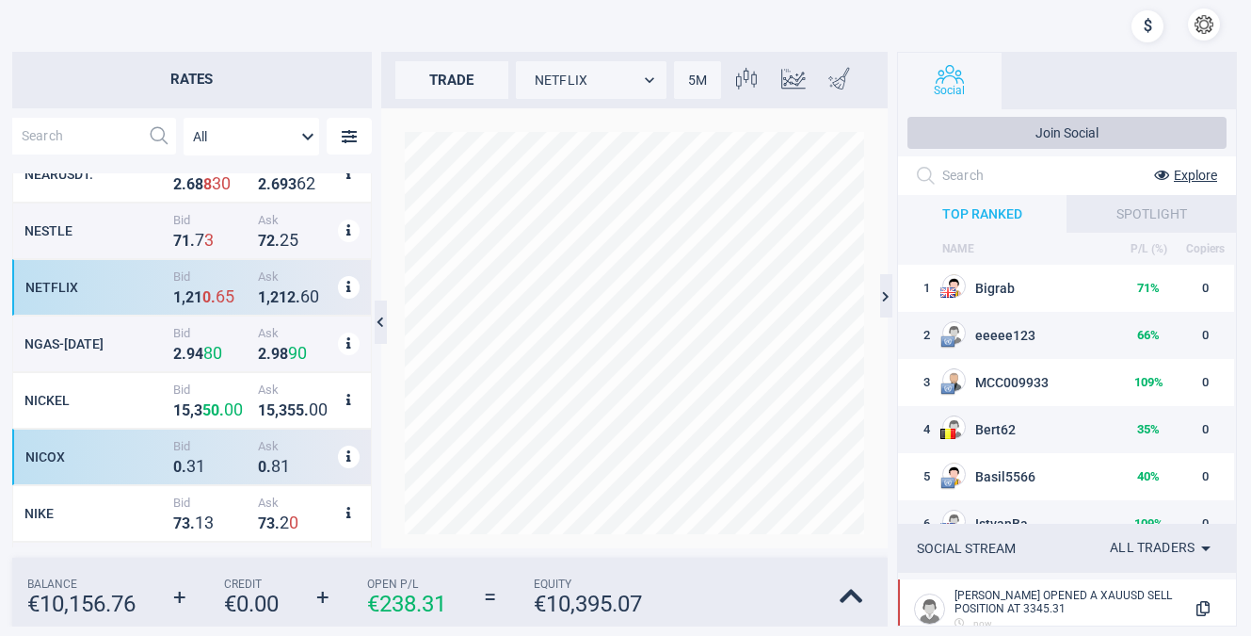
click at [117, 433] on div "NICOX Bid 0 . 3 1 Ask 0 . 8 1" at bounding box center [192, 456] width 360 height 56
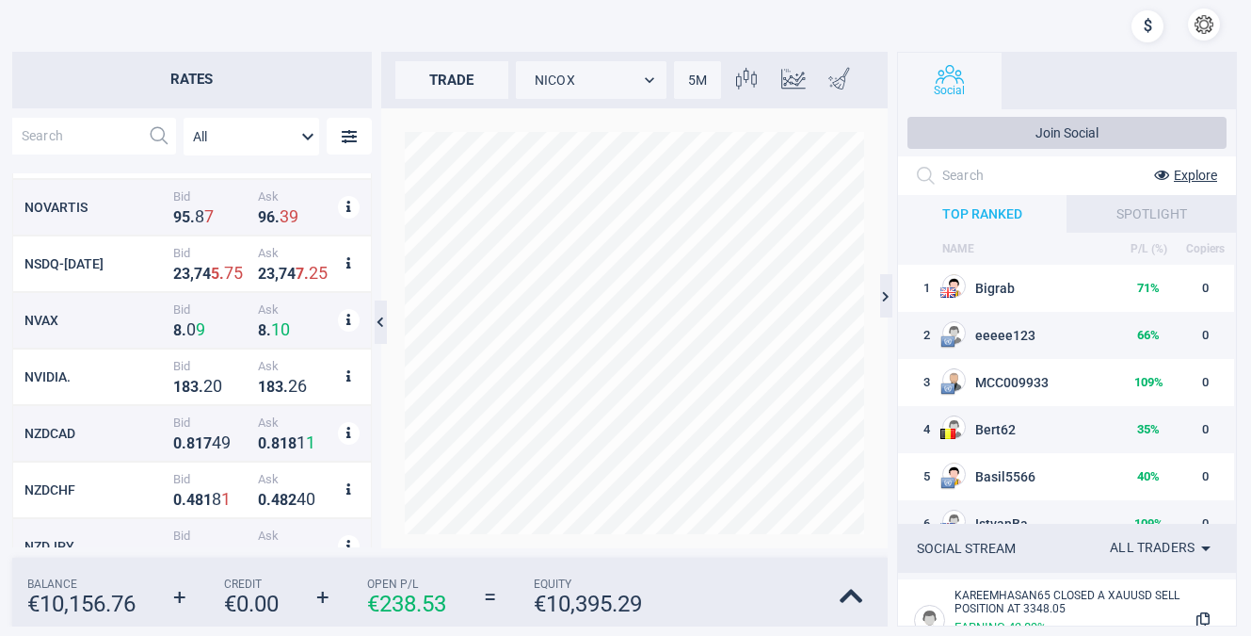
scroll to position [11242, 0]
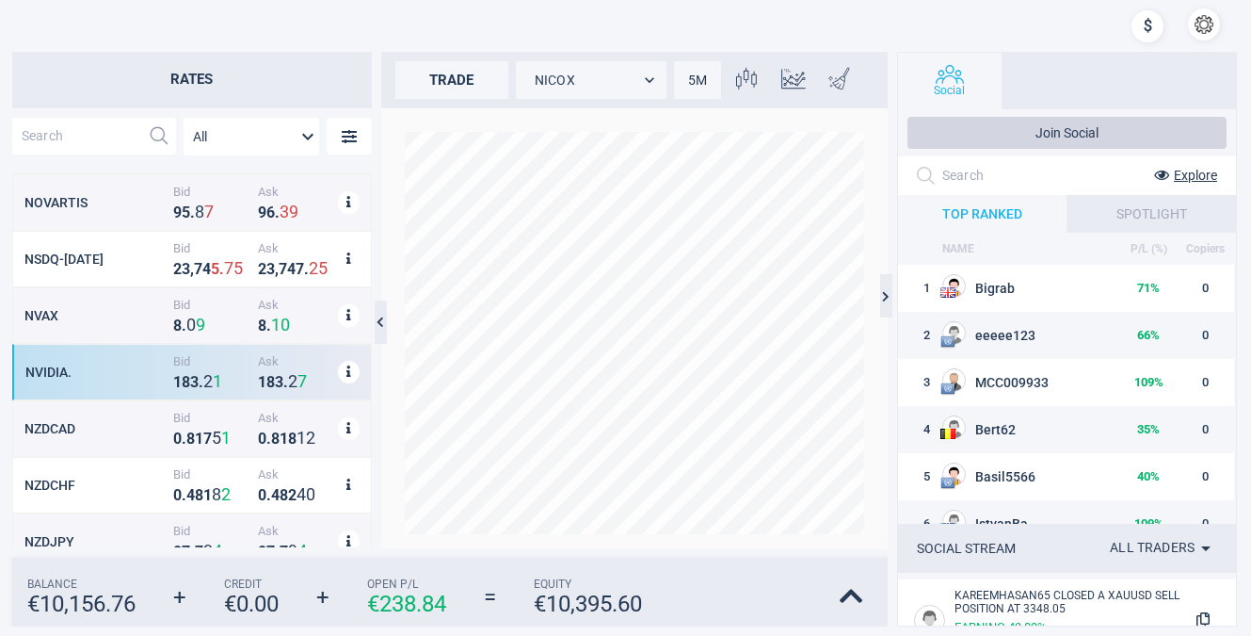
click at [118, 364] on div "NVIDIA." at bounding box center [96, 371] width 143 height 15
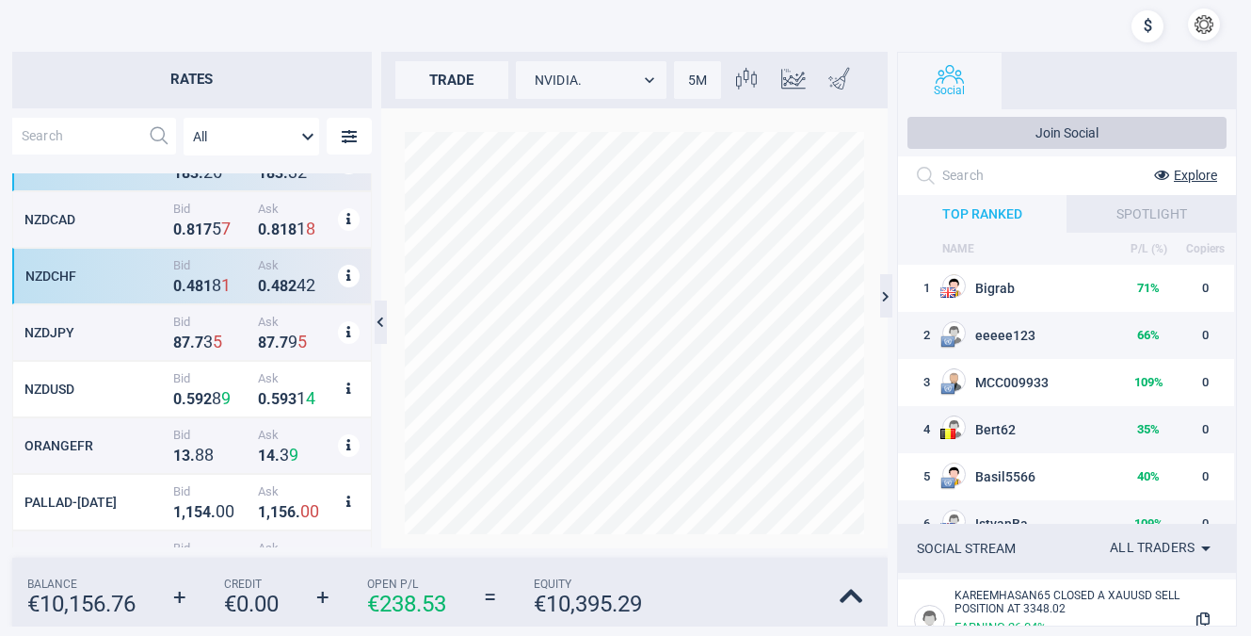
scroll to position [11456, 0]
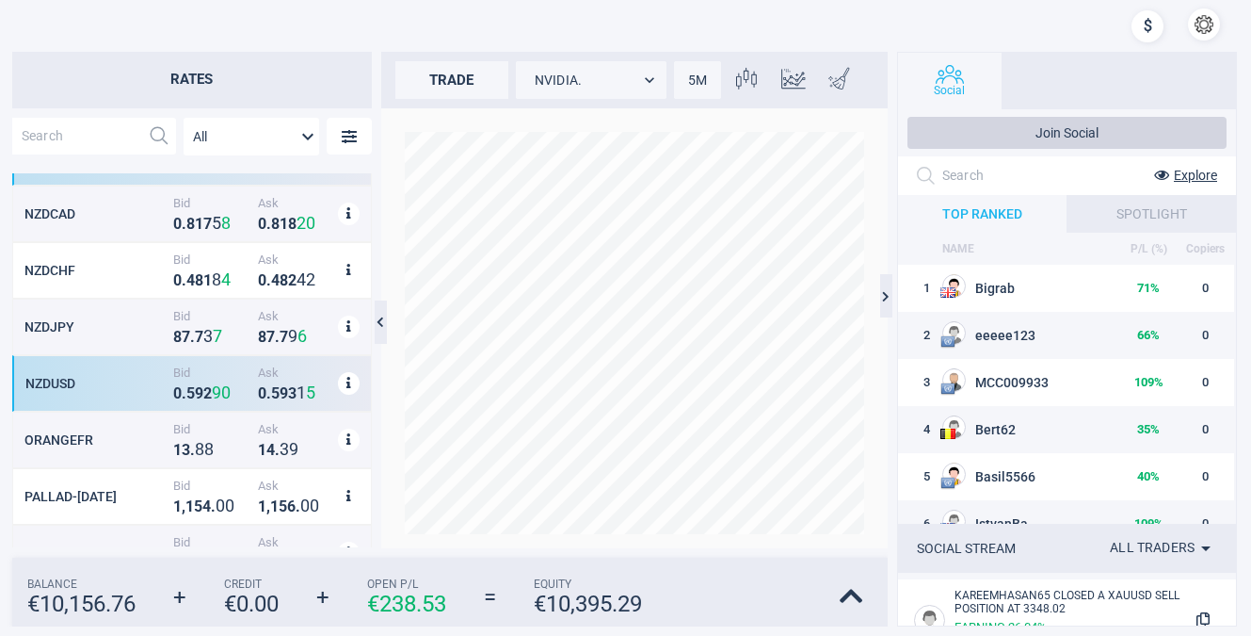
click at [93, 379] on div "NZDUSD" at bounding box center [96, 383] width 143 height 15
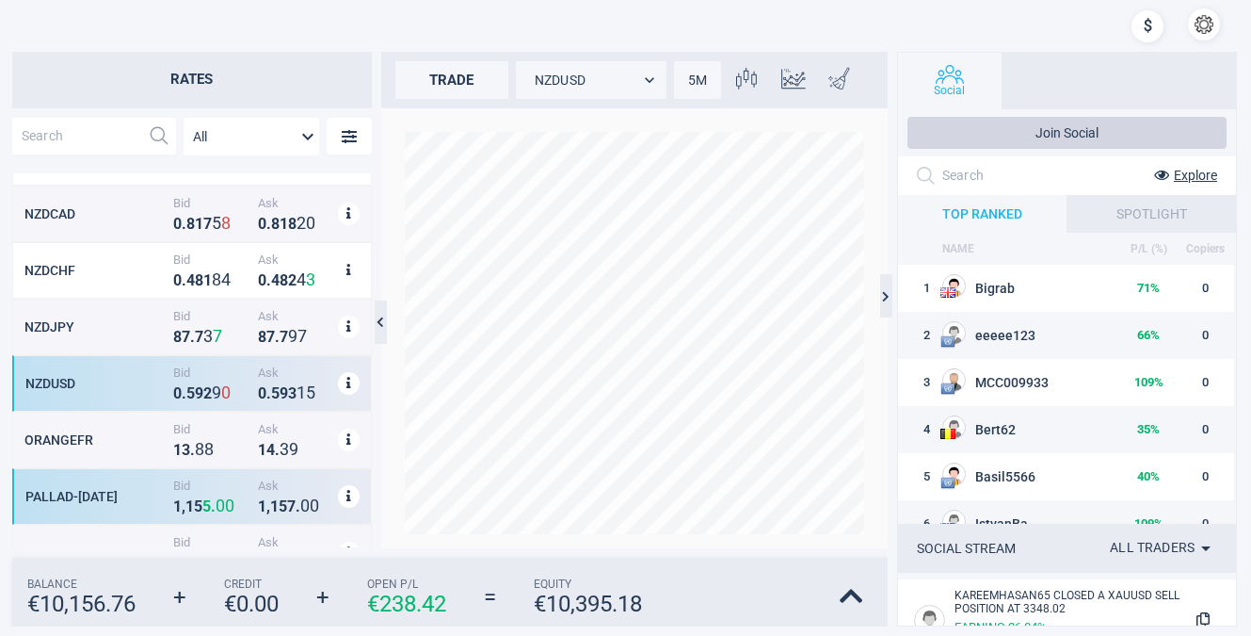
click at [116, 483] on div "PALLAD-SEP25 Bid 1 , 1 5 5 . 0 0 Ask 1 , 1 5 7 . 0 0" at bounding box center [192, 496] width 360 height 56
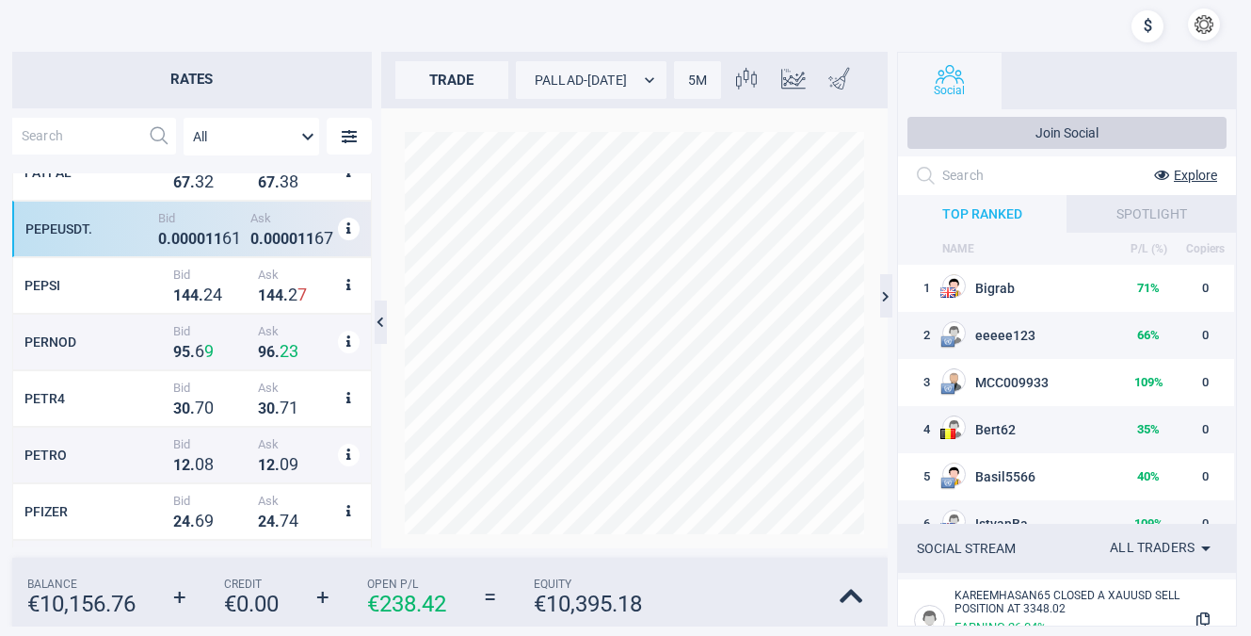
scroll to position [11886, 0]
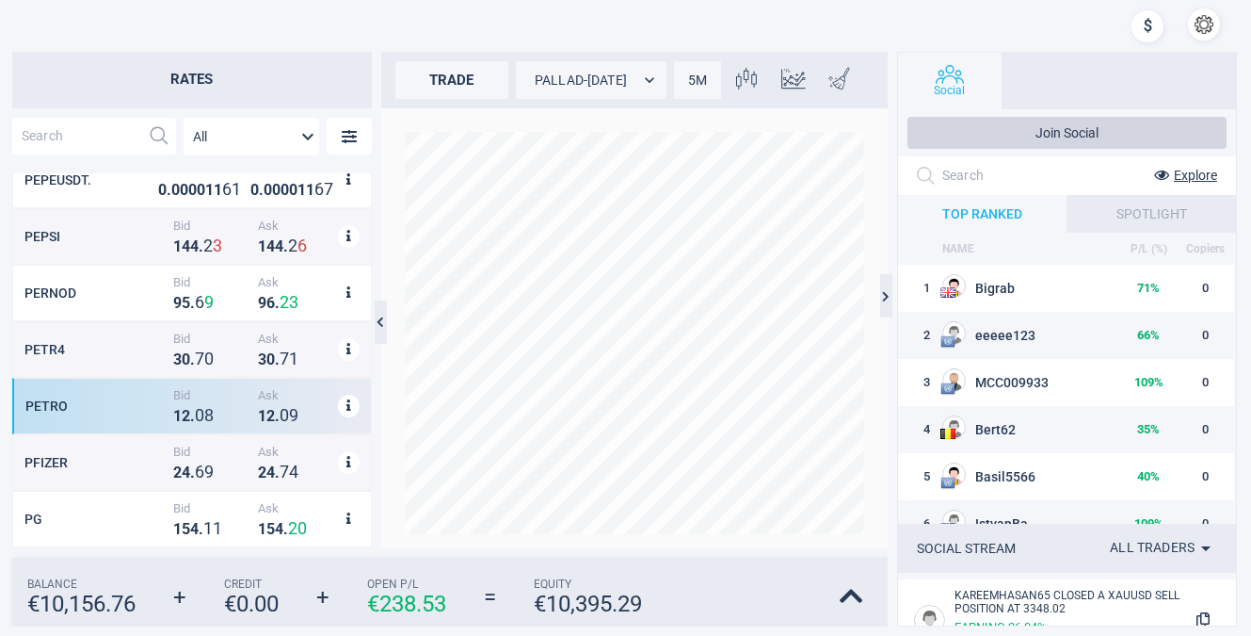
click at [104, 402] on div "PETRO" at bounding box center [96, 405] width 143 height 15
type input "PETRO"
click at [850, 589] on icon at bounding box center [852, 596] width 24 height 26
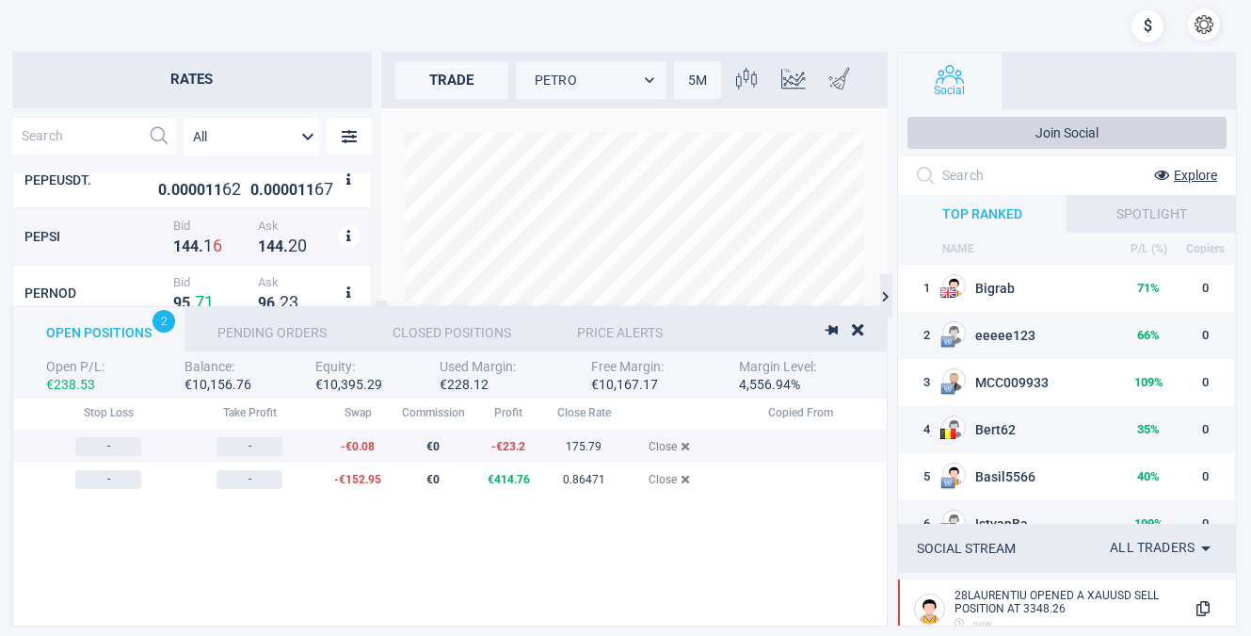
scroll to position [0, 463]
click at [666, 443] on span "Close" at bounding box center [664, 446] width 40 height 13
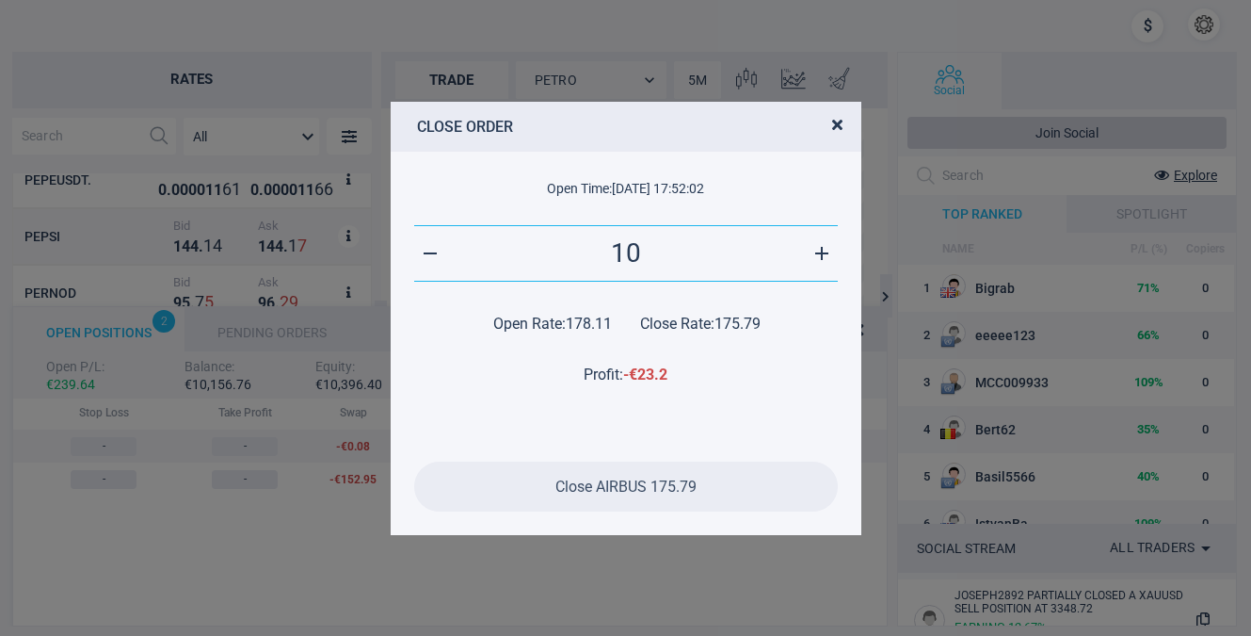
click at [705, 482] on button "Close AIRBUS 175.79" at bounding box center [626, 486] width 424 height 50
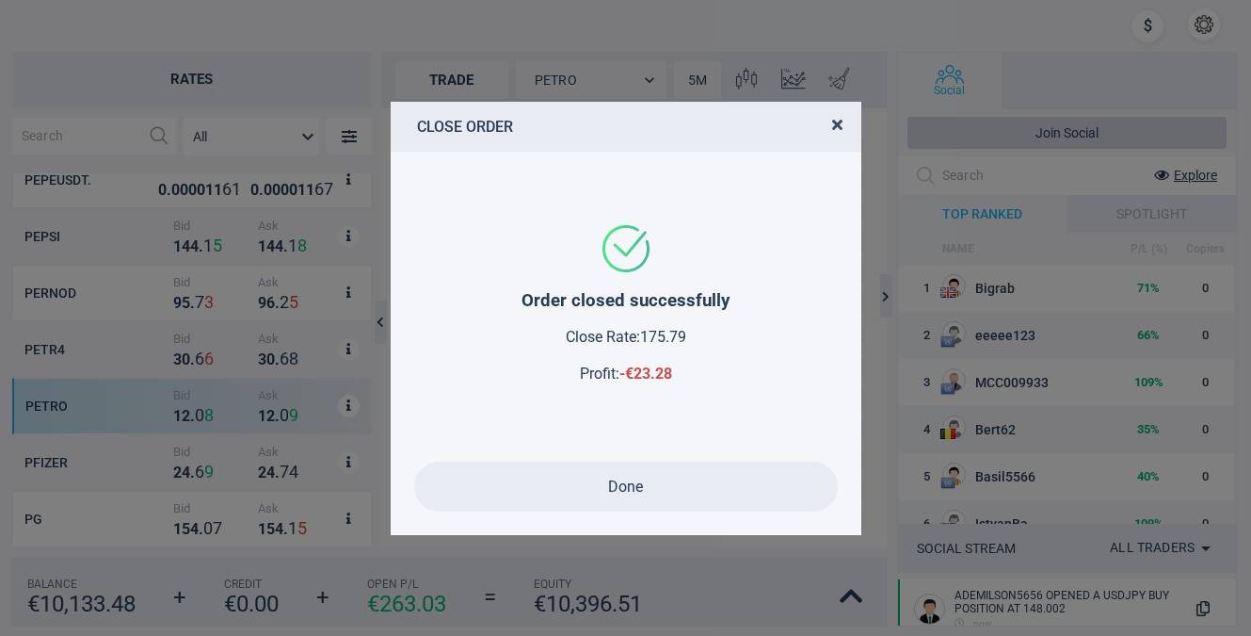
click at [836, 117] on icon "button" at bounding box center [837, 124] width 10 height 15
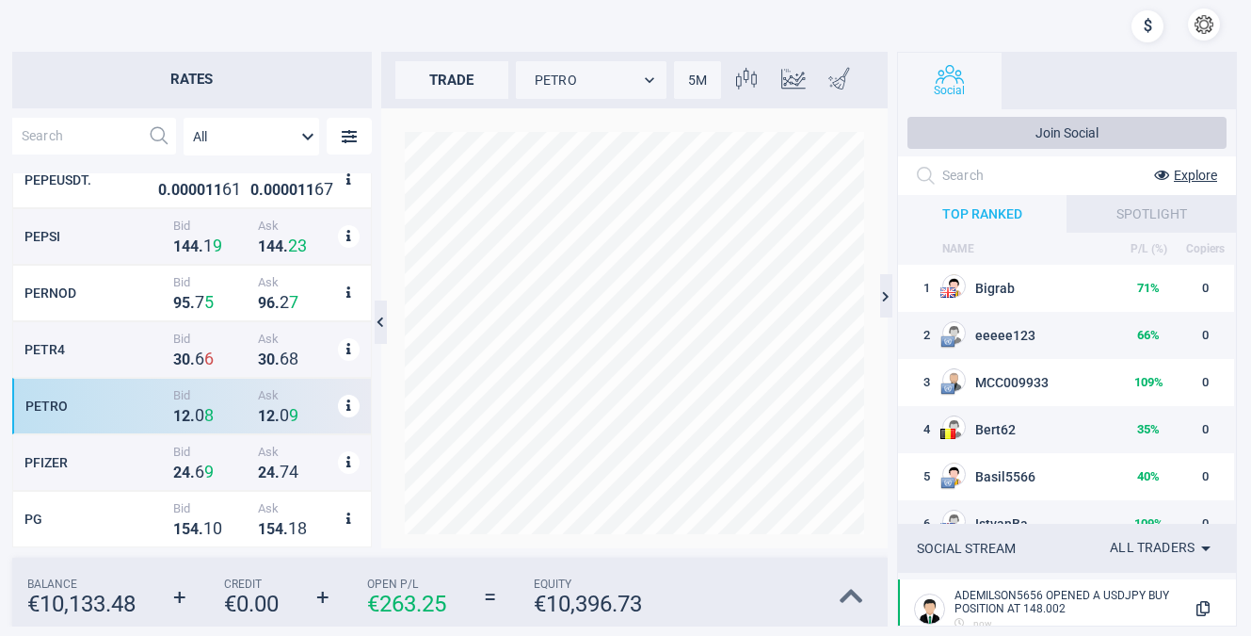
click at [850, 592] on icon at bounding box center [852, 596] width 24 height 26
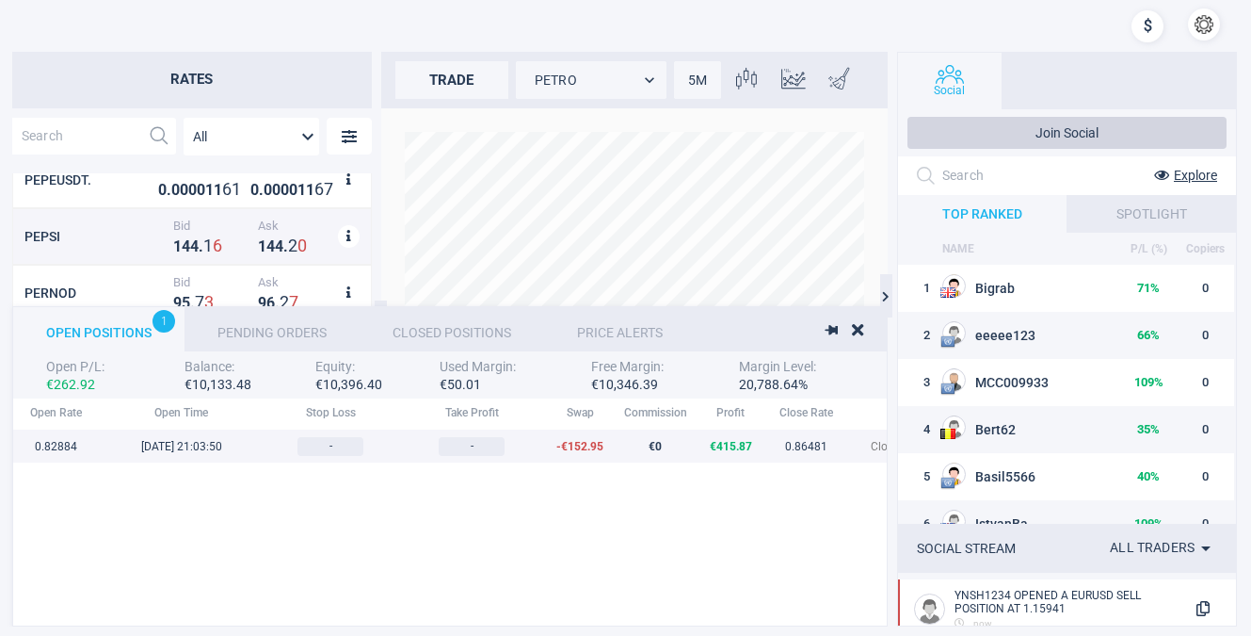
scroll to position [0, 234]
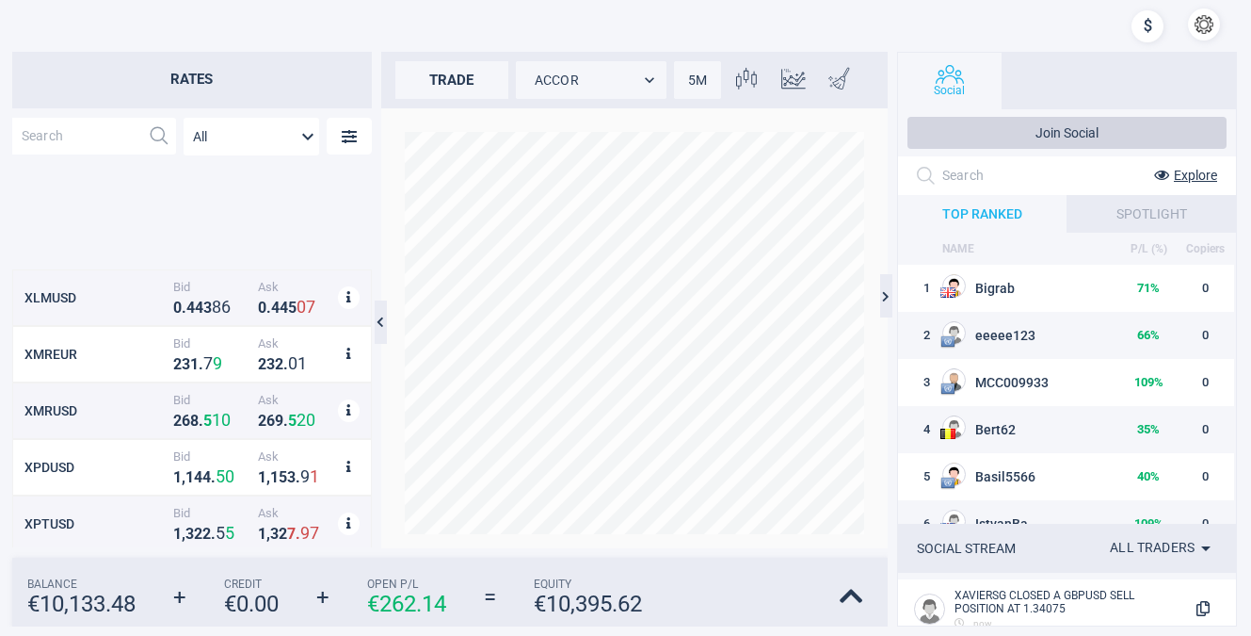
scroll to position [18044, 0]
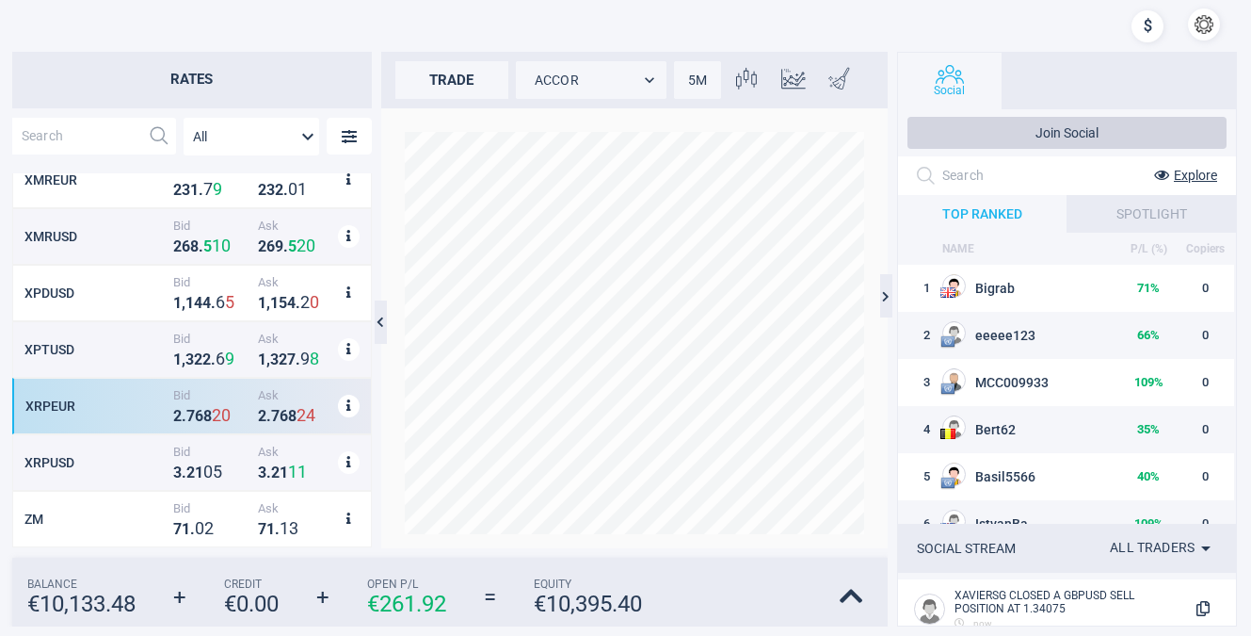
click at [118, 398] on div "XRPEUR" at bounding box center [96, 405] width 143 height 15
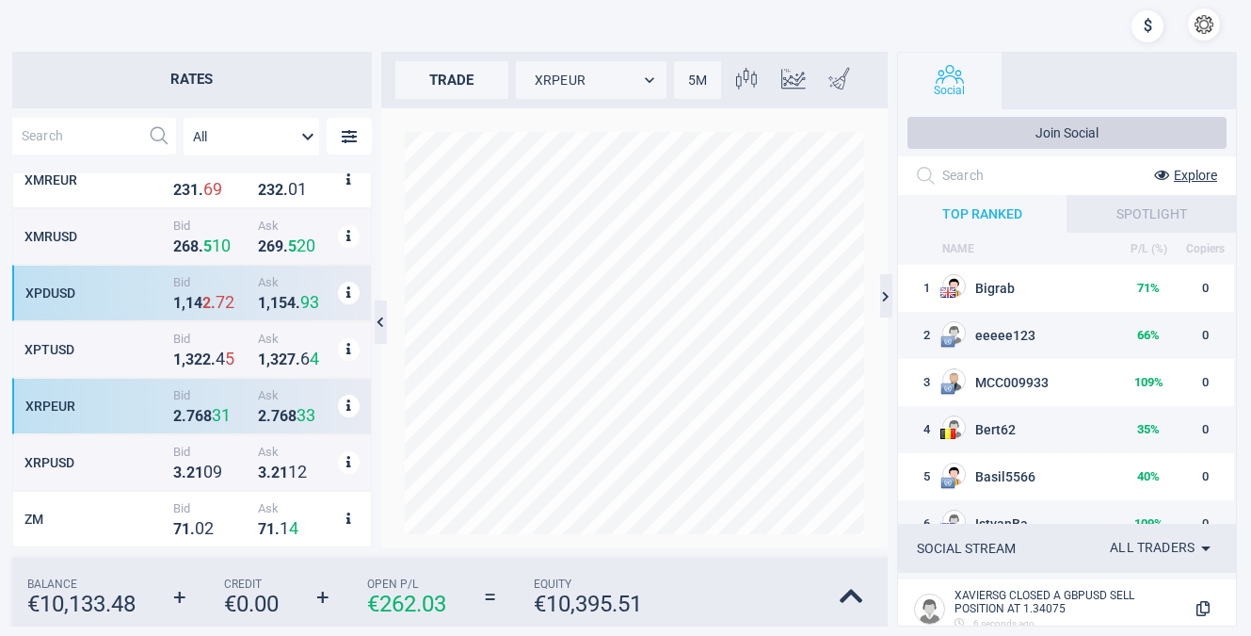
click at [116, 294] on div "XPDUSD" at bounding box center [96, 292] width 143 height 15
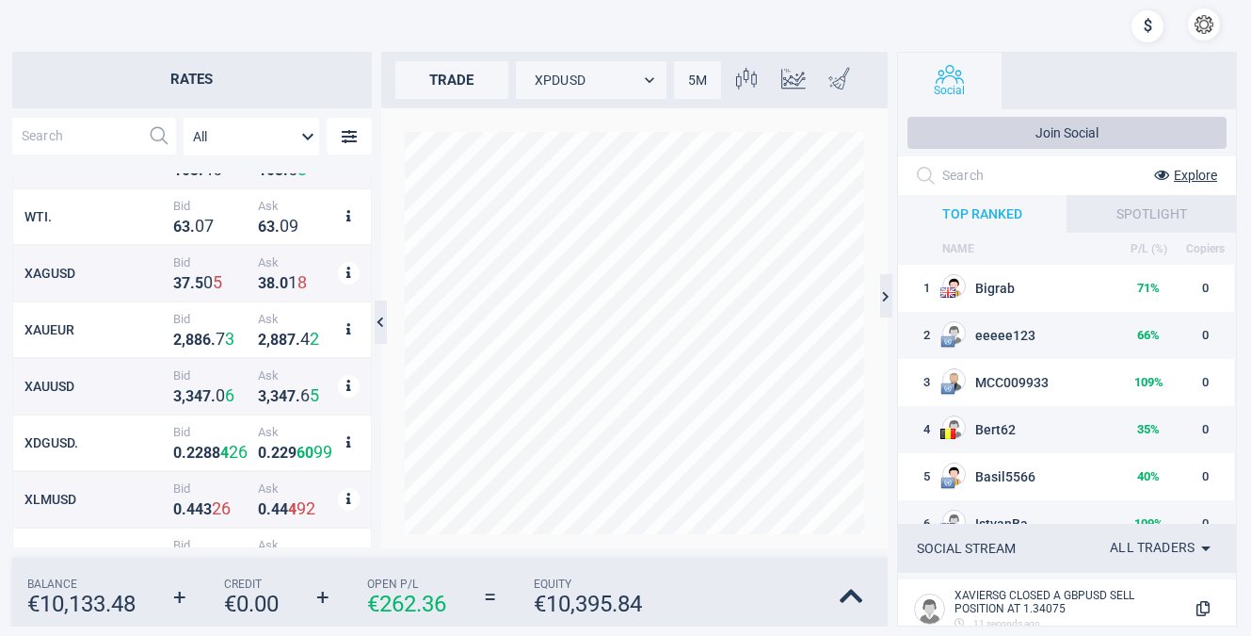
scroll to position [17632, 0]
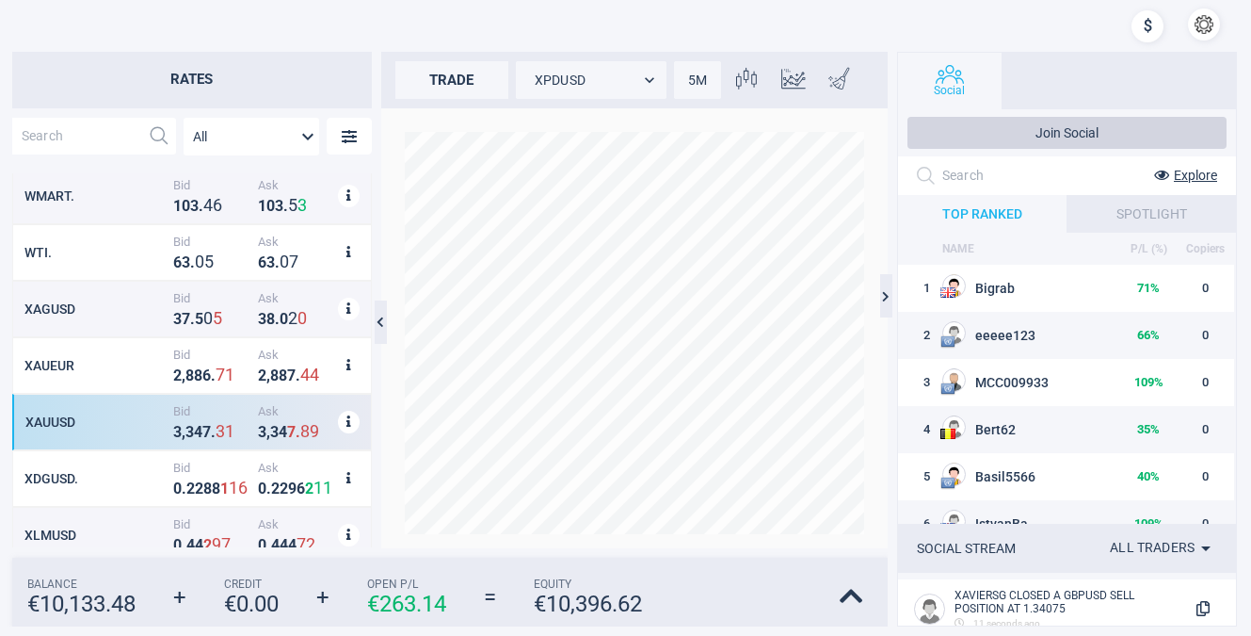
click at [105, 409] on div "XAUUSD Bid 3 , 3 4 7 . 3 1 Ask 3 , 3 4 7 . 8 9" at bounding box center [192, 422] width 360 height 56
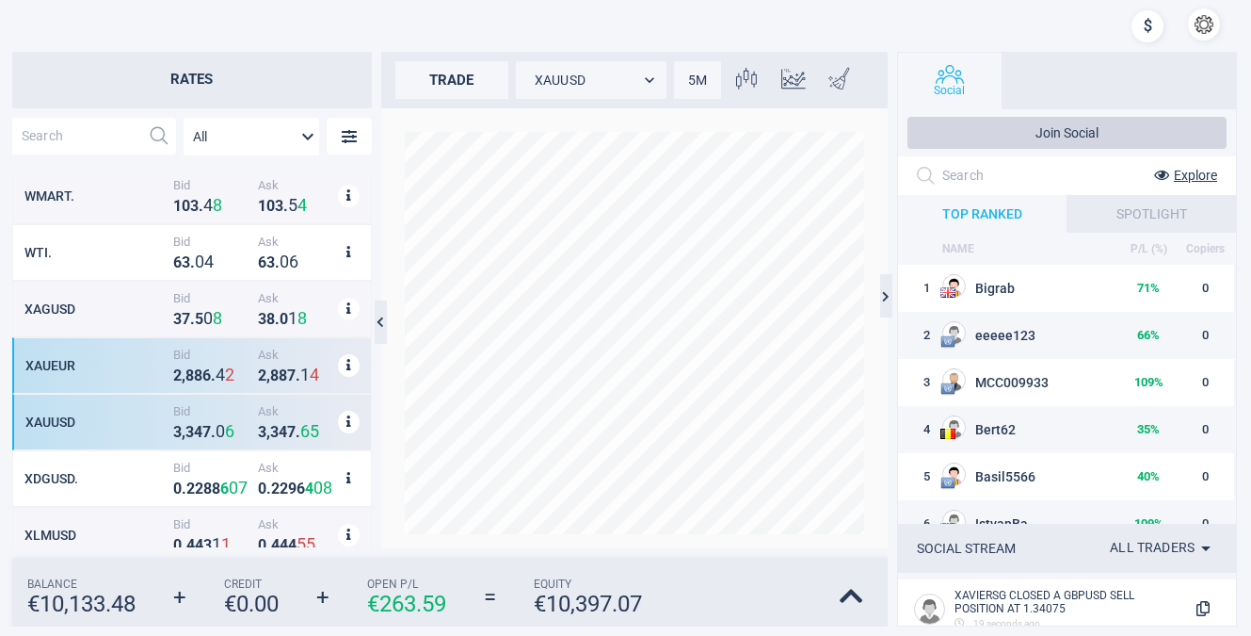
click at [127, 355] on div "XAUEUR Bid 2 , 8 8 6 . 4 2 Ask 2 , 8 8 7 . 1 4" at bounding box center [192, 365] width 360 height 56
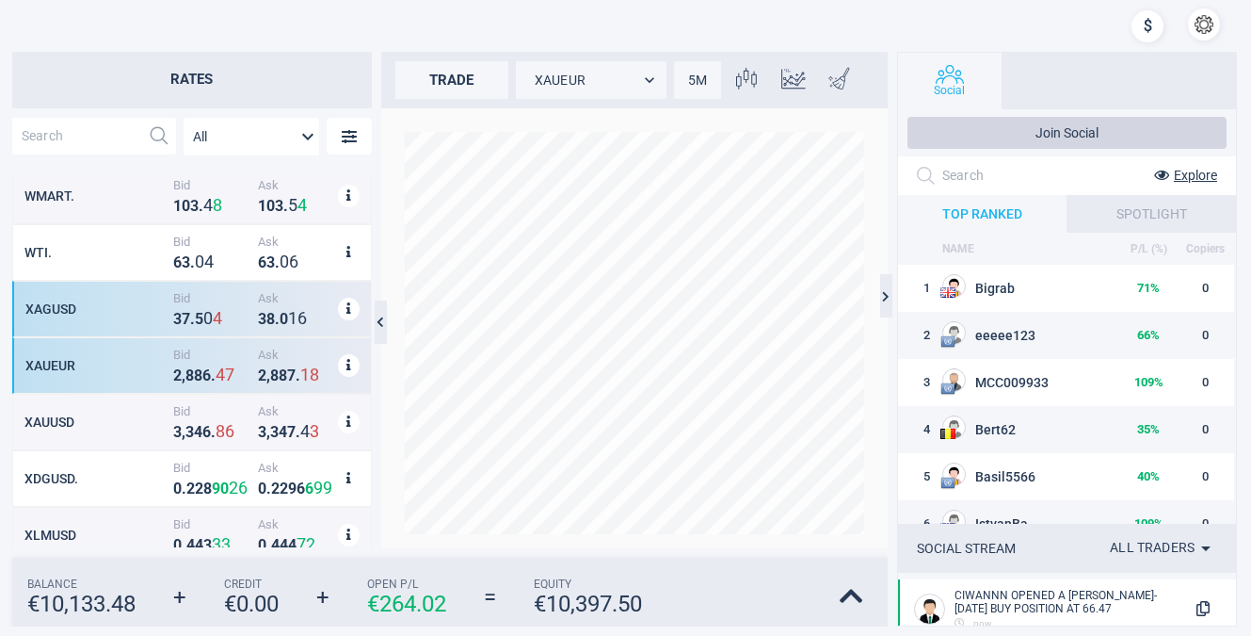
click at [115, 304] on div "XAGUSD" at bounding box center [96, 308] width 143 height 15
type input "XAGUSD"
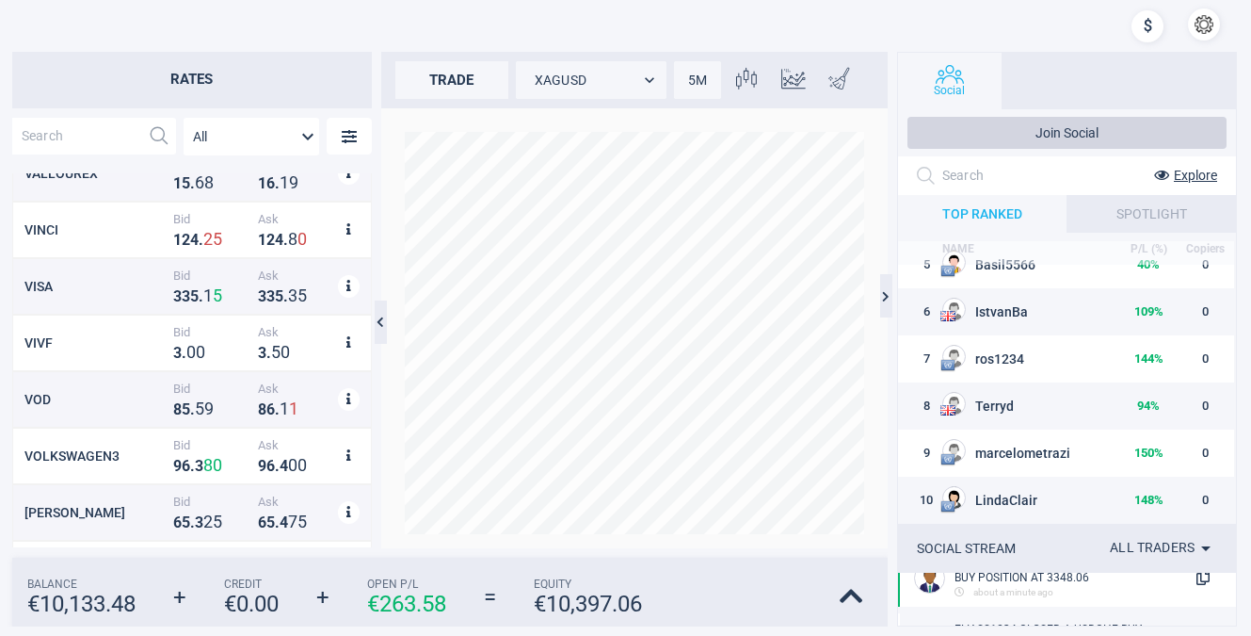
scroll to position [511, 0]
click at [884, 290] on icon at bounding box center [886, 296] width 8 height 12
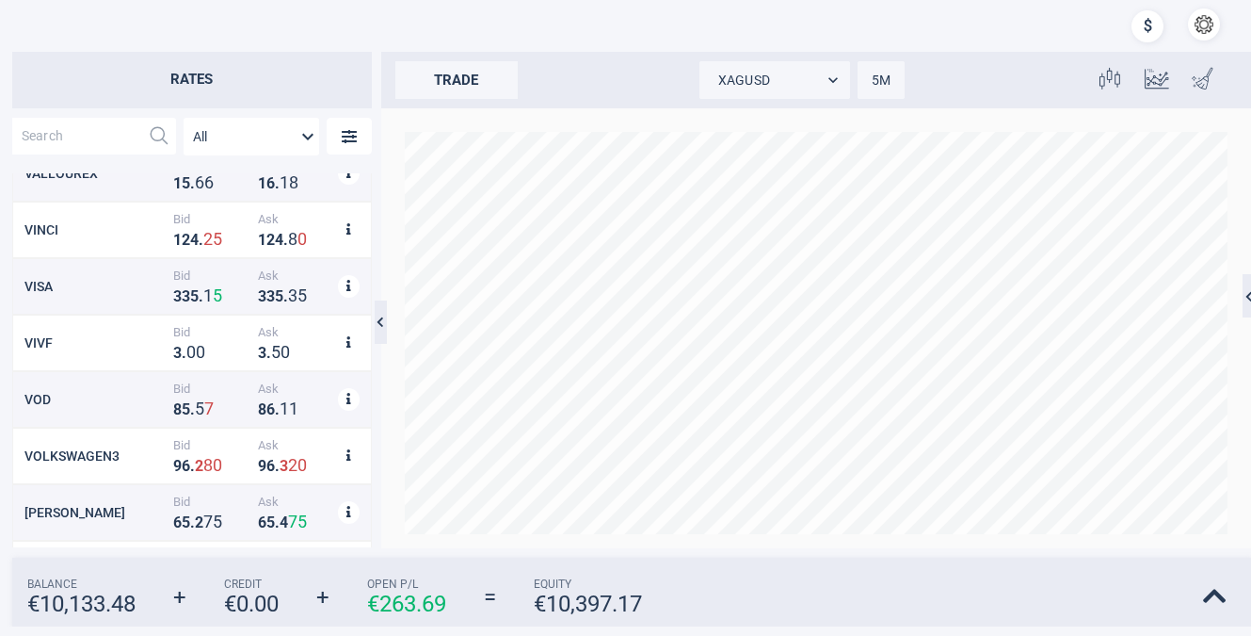
scroll to position [1444, 0]
click at [378, 315] on div at bounding box center [381, 321] width 12 height 43
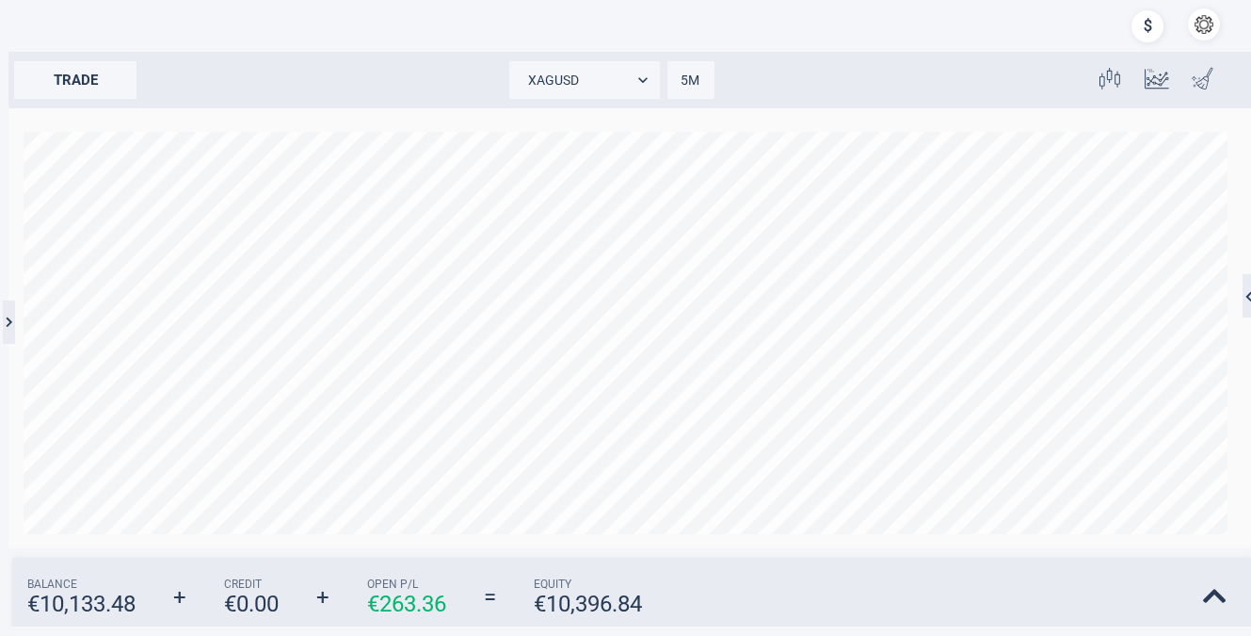
scroll to position [1681, 0]
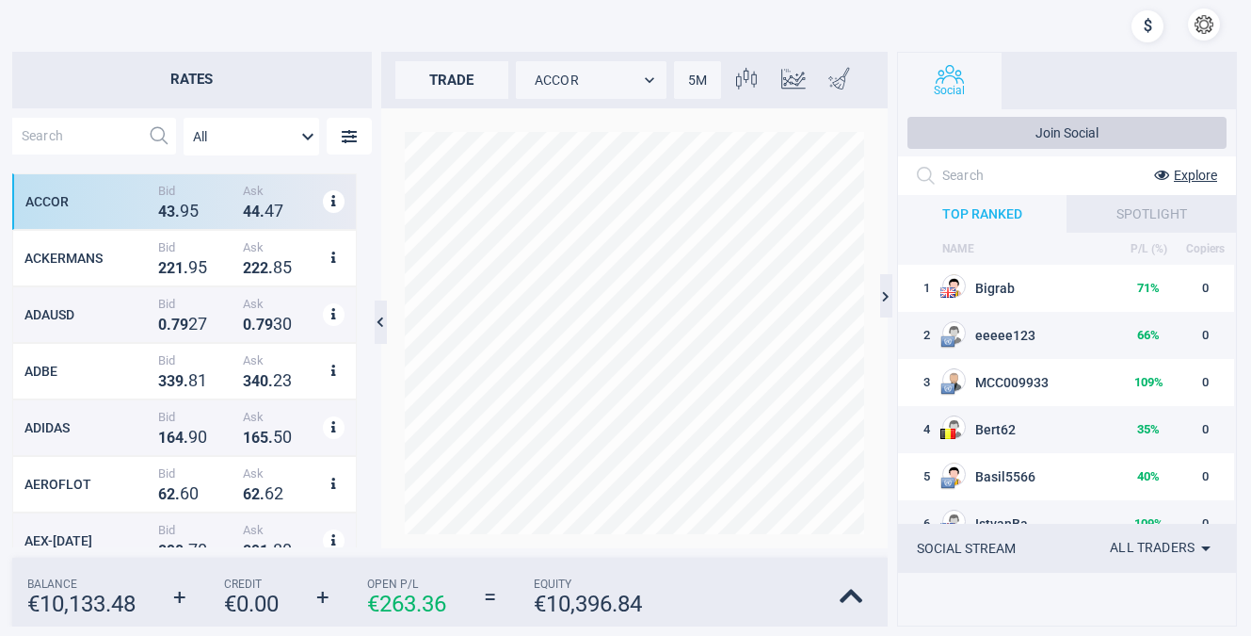
scroll to position [359, 344]
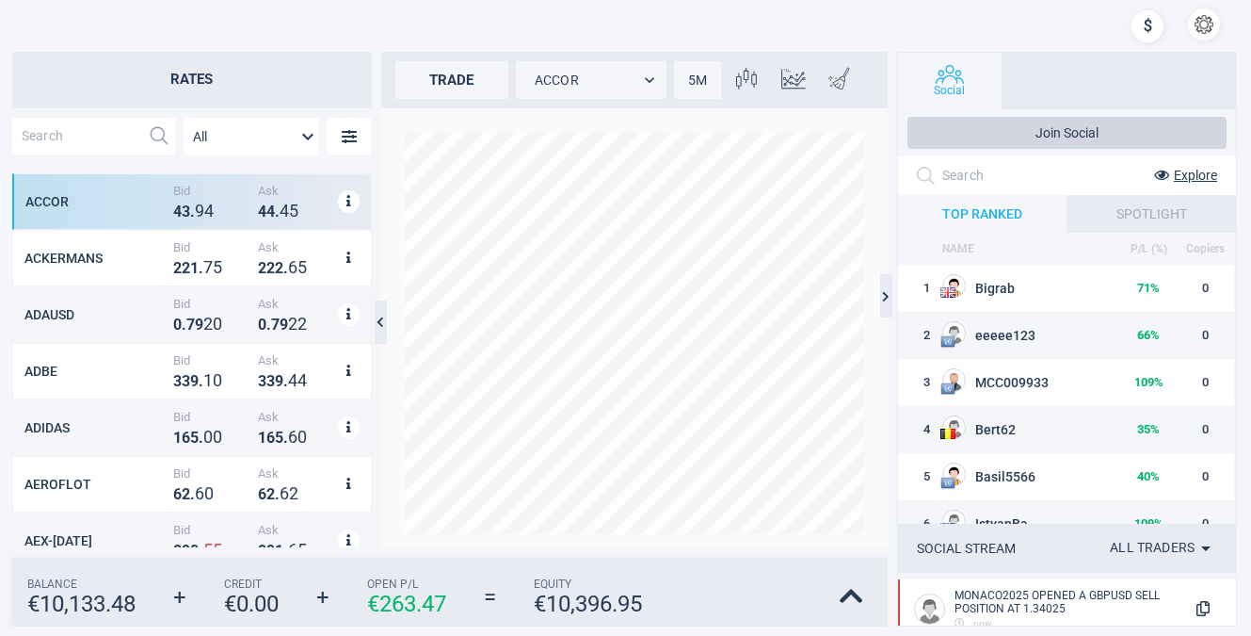
click at [1203, 20] on button "button" at bounding box center [1204, 24] width 32 height 32
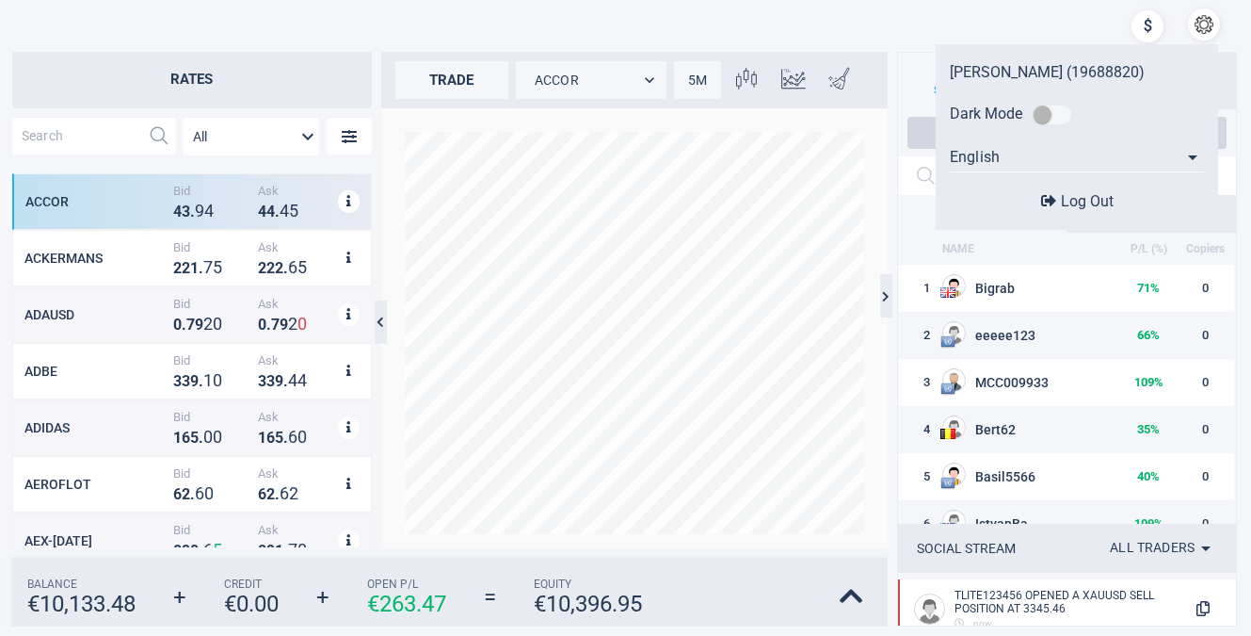
click at [1128, 194] on div "Log Out" at bounding box center [1077, 201] width 264 height 39
click at [1064, 192] on span "Log Out" at bounding box center [1087, 201] width 53 height 18
